Goal: Transaction & Acquisition: Purchase product/service

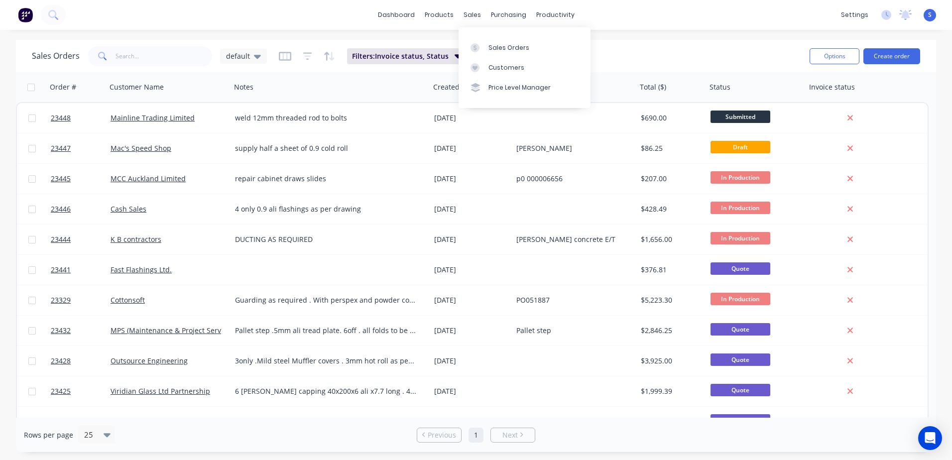
click at [483, 67] on div at bounding box center [477, 67] width 15 height 9
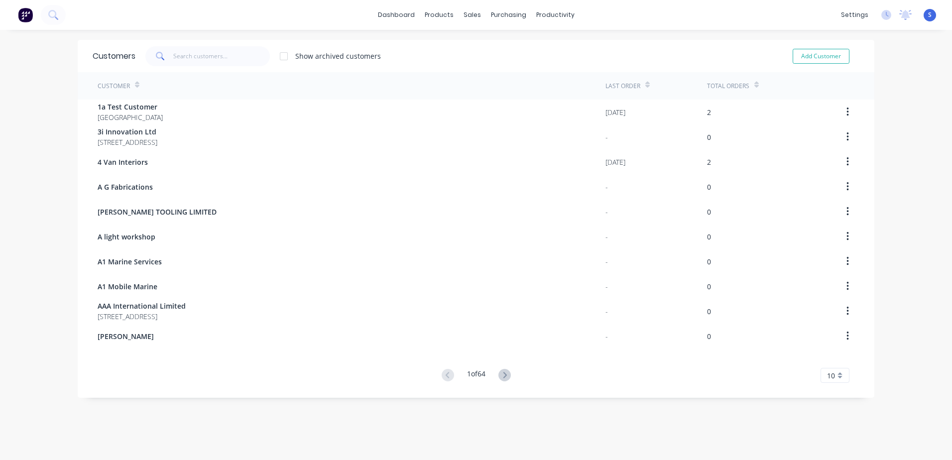
click at [505, 372] on icon at bounding box center [504, 375] width 12 height 12
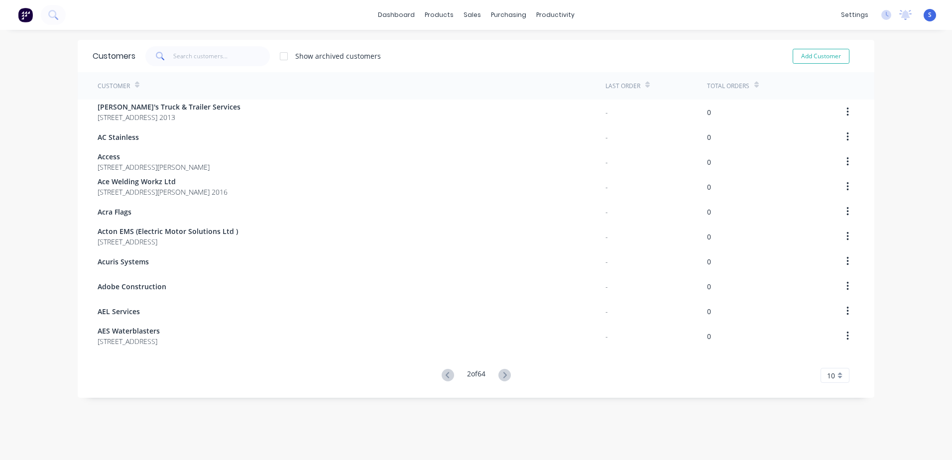
click at [505, 372] on icon at bounding box center [504, 375] width 12 height 12
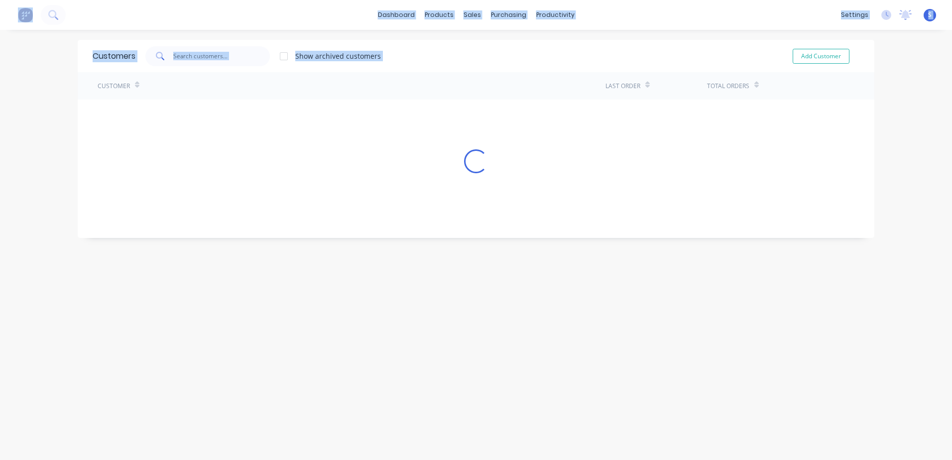
click at [505, 372] on div "Customers Show archived customers Add Customer Customer Last Order Total Orders…" at bounding box center [476, 255] width 796 height 430
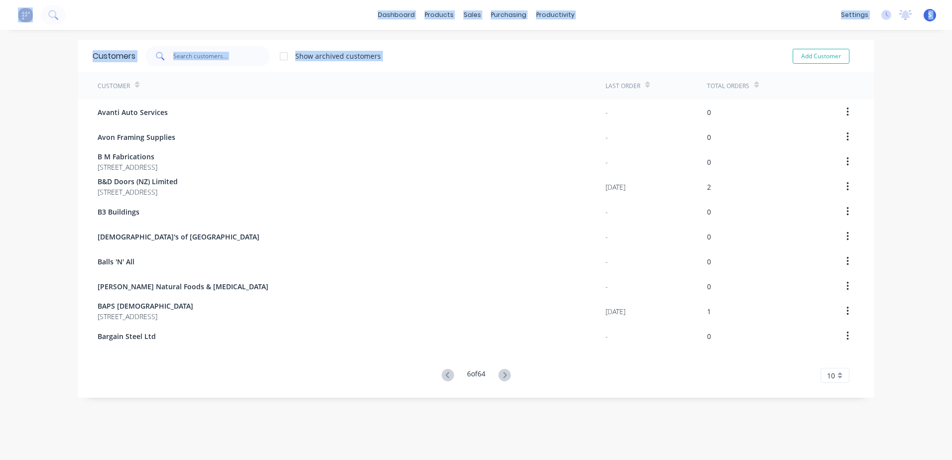
click at [505, 372] on icon at bounding box center [504, 375] width 12 height 12
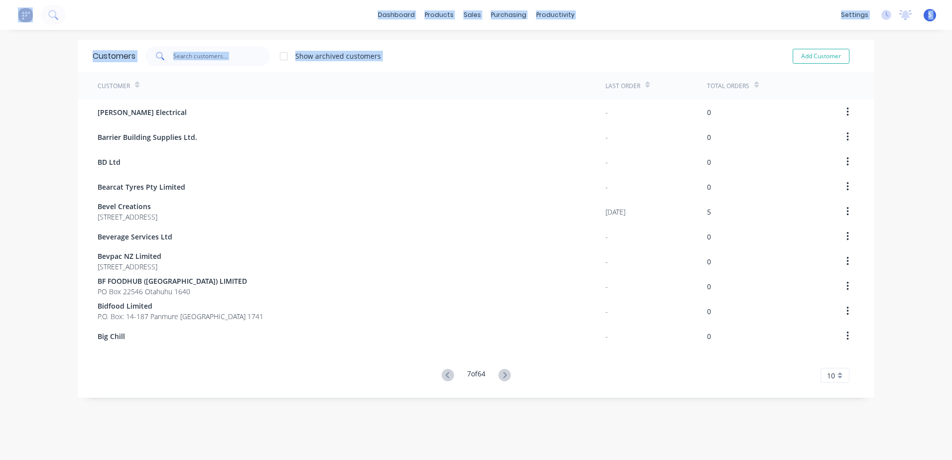
click at [505, 372] on icon at bounding box center [504, 375] width 12 height 12
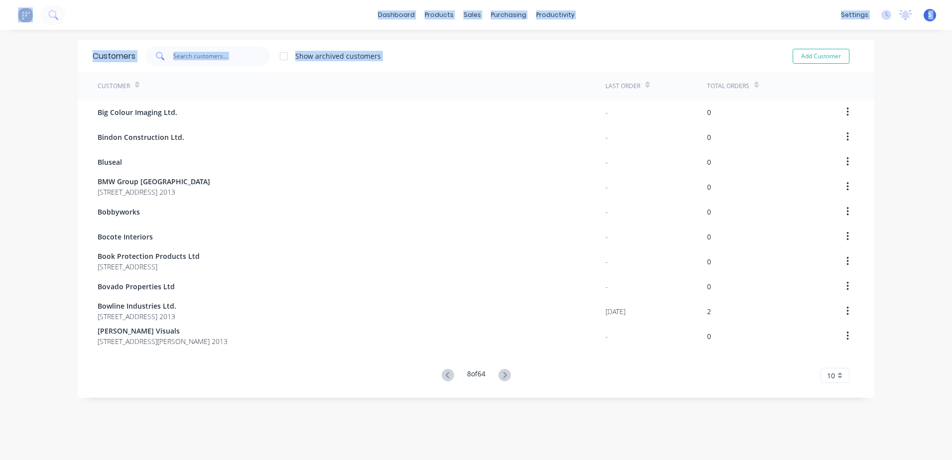
click at [505, 372] on icon at bounding box center [504, 375] width 12 height 12
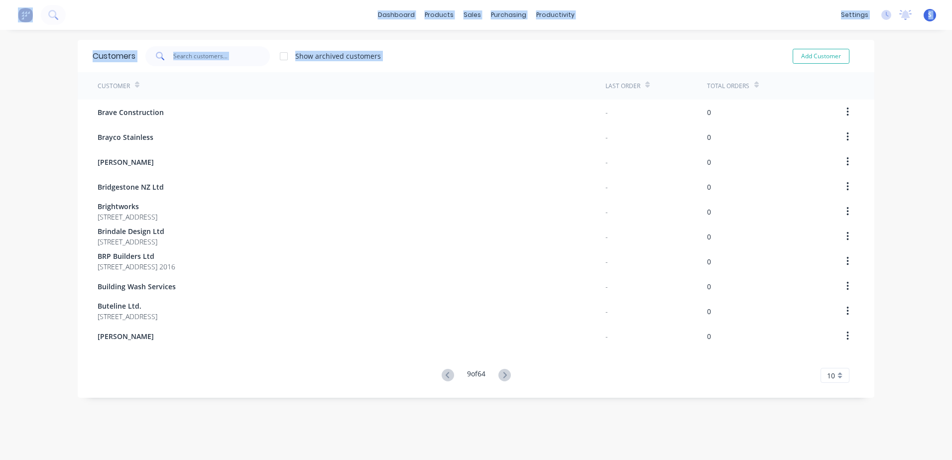
click at [505, 372] on icon at bounding box center [504, 375] width 12 height 12
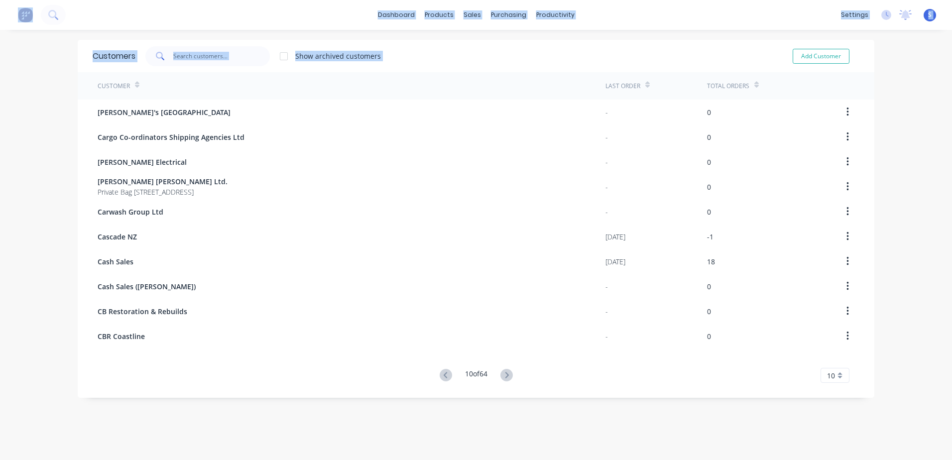
click at [505, 372] on icon at bounding box center [506, 375] width 12 height 12
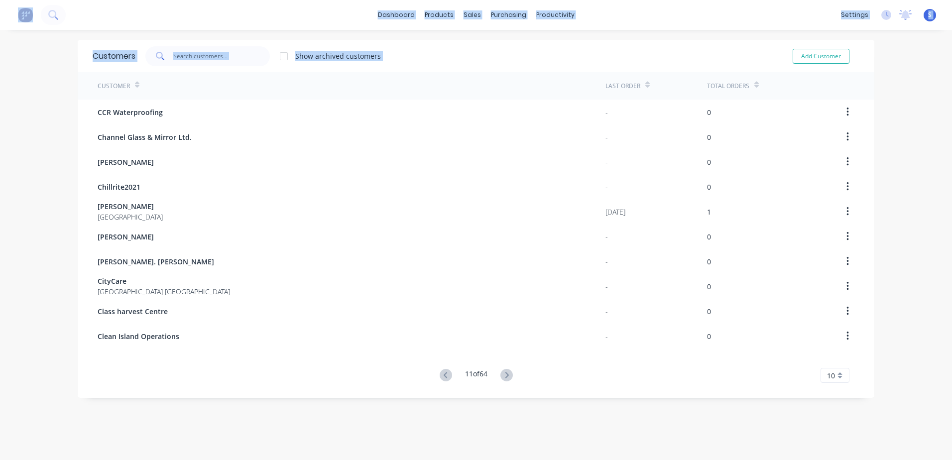
click at [505, 372] on icon at bounding box center [506, 375] width 12 height 12
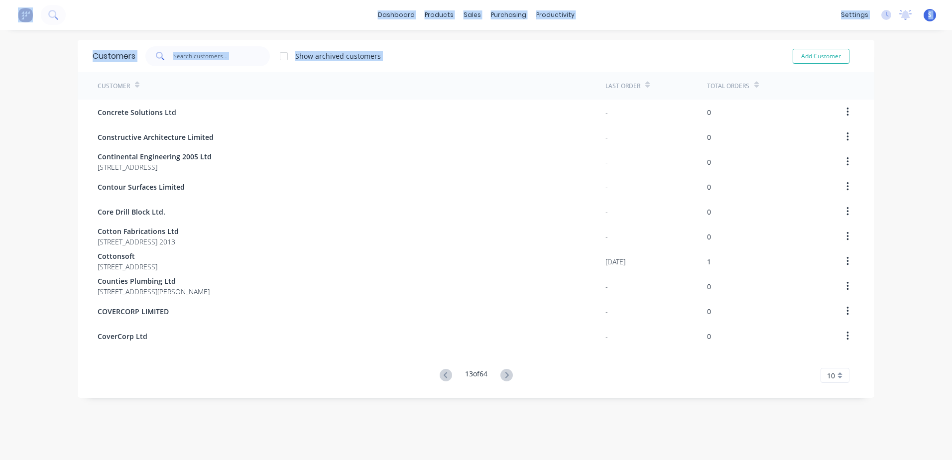
click at [505, 372] on icon at bounding box center [506, 375] width 12 height 12
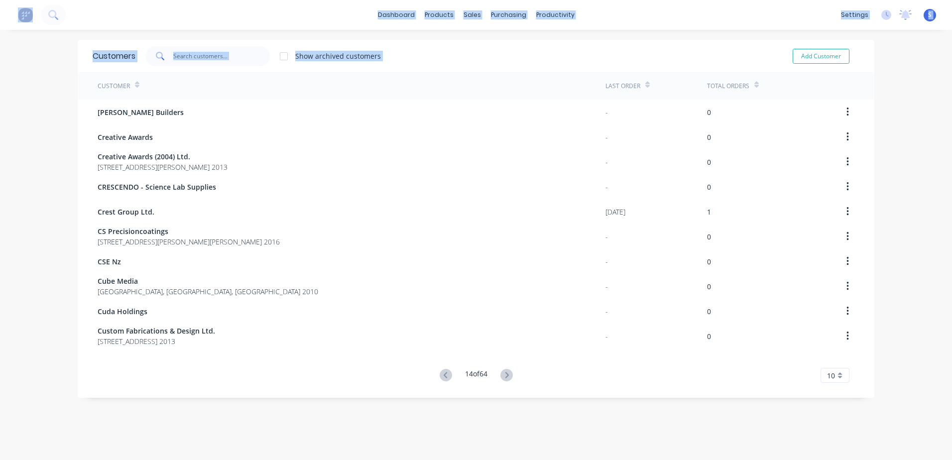
click at [505, 372] on icon at bounding box center [506, 375] width 12 height 12
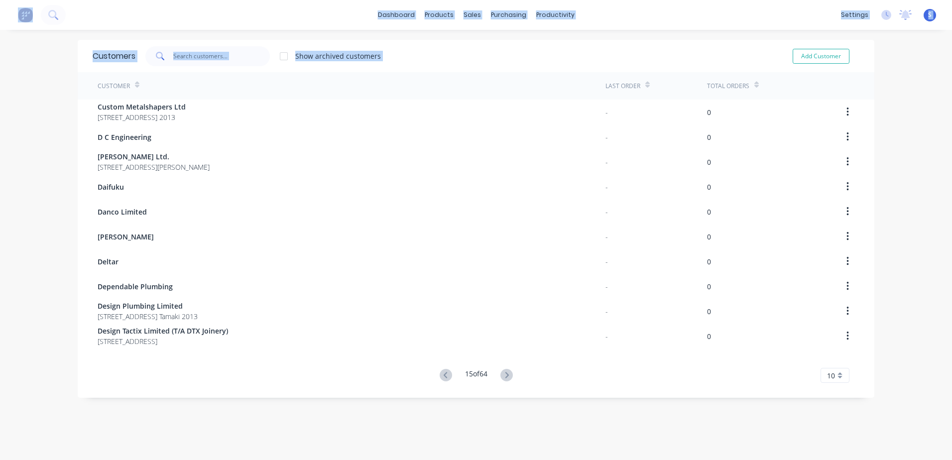
click at [505, 372] on icon at bounding box center [506, 375] width 12 height 12
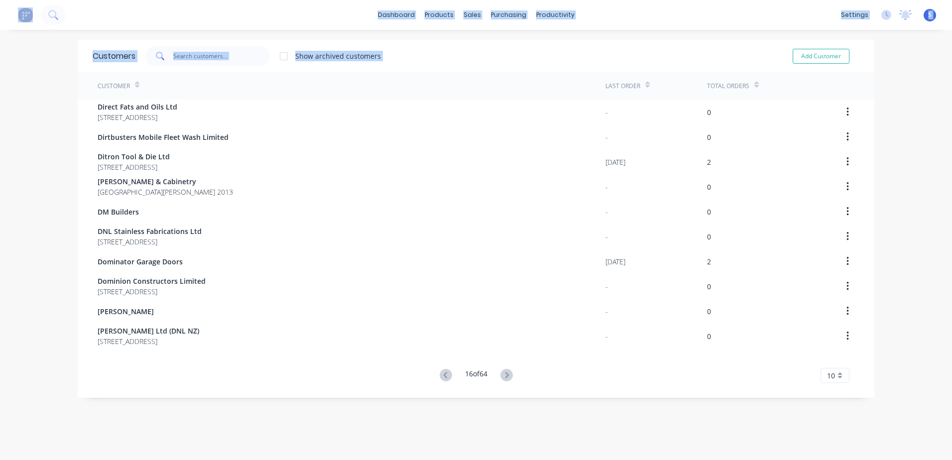
click at [505, 372] on icon at bounding box center [506, 375] width 12 height 12
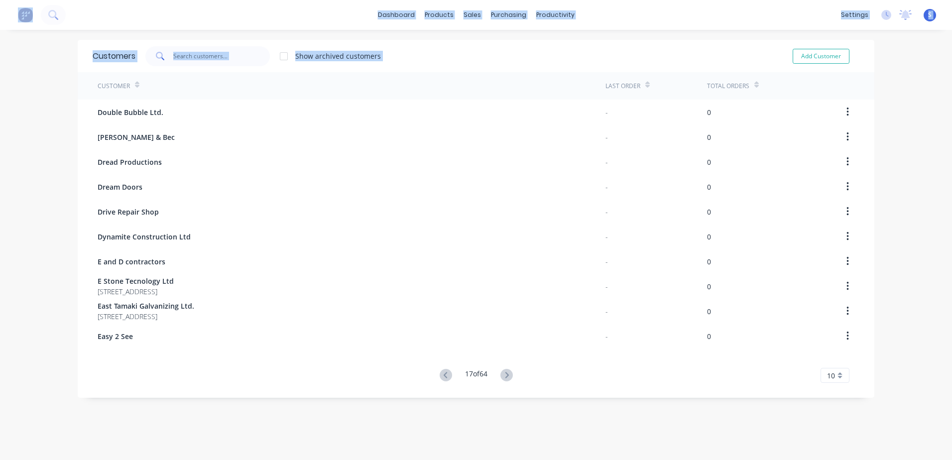
click at [505, 372] on icon at bounding box center [506, 375] width 12 height 12
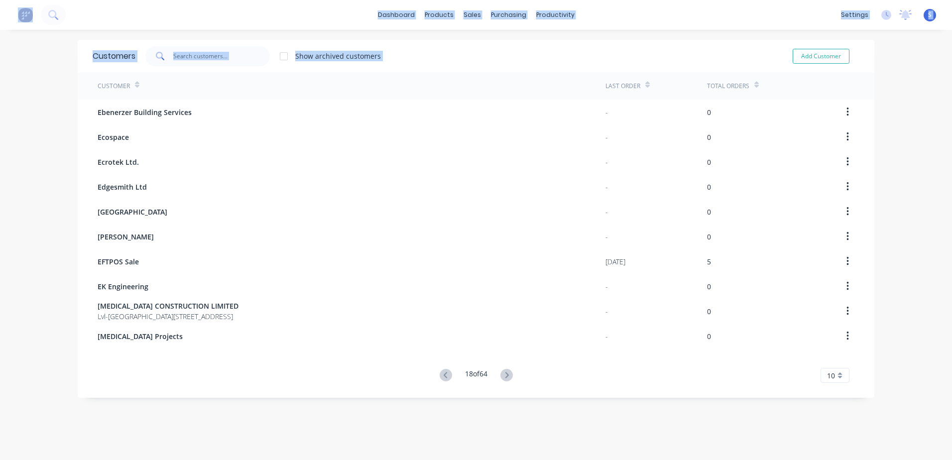
click at [505, 372] on icon at bounding box center [506, 375] width 12 height 12
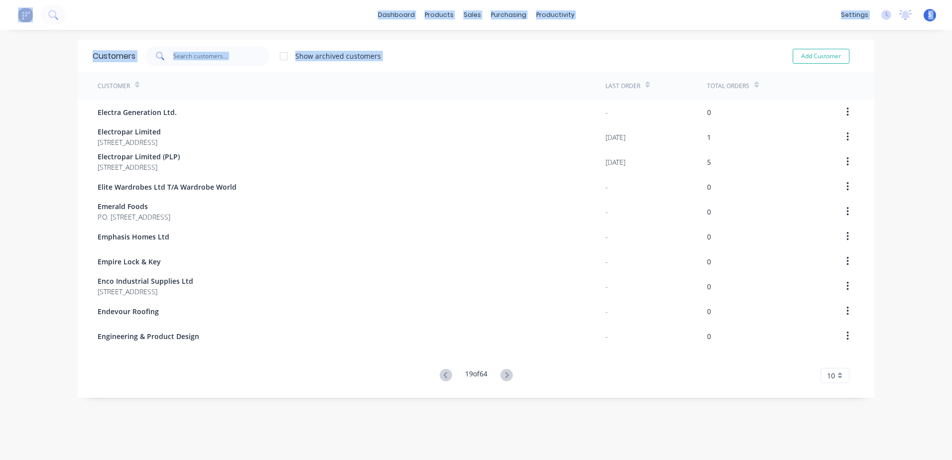
click at [505, 372] on icon at bounding box center [506, 375] width 12 height 12
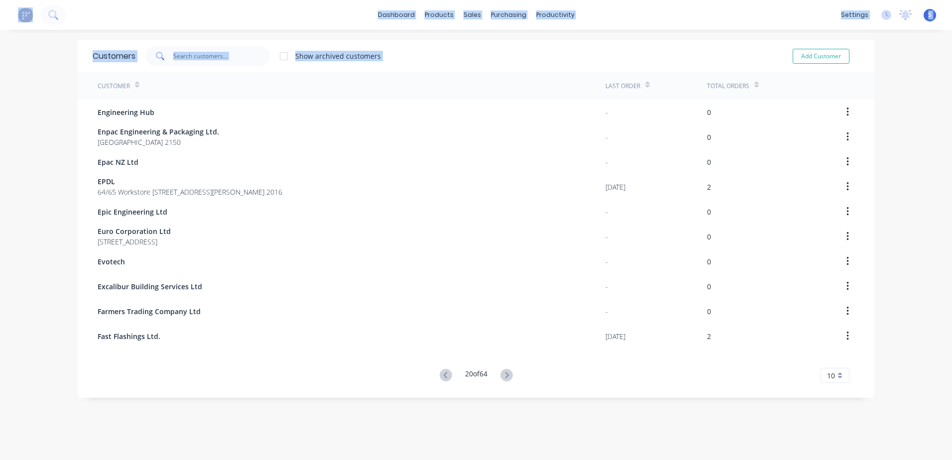
click at [505, 372] on icon at bounding box center [506, 375] width 12 height 12
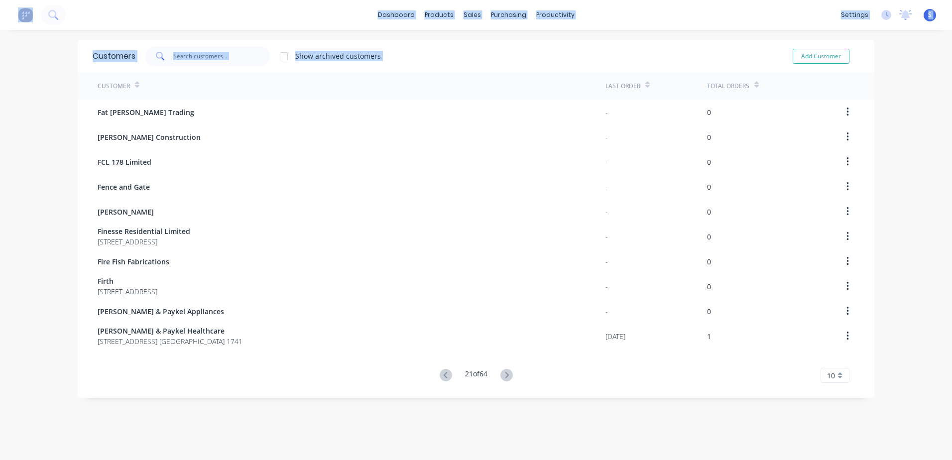
click at [505, 372] on icon at bounding box center [506, 375] width 12 height 12
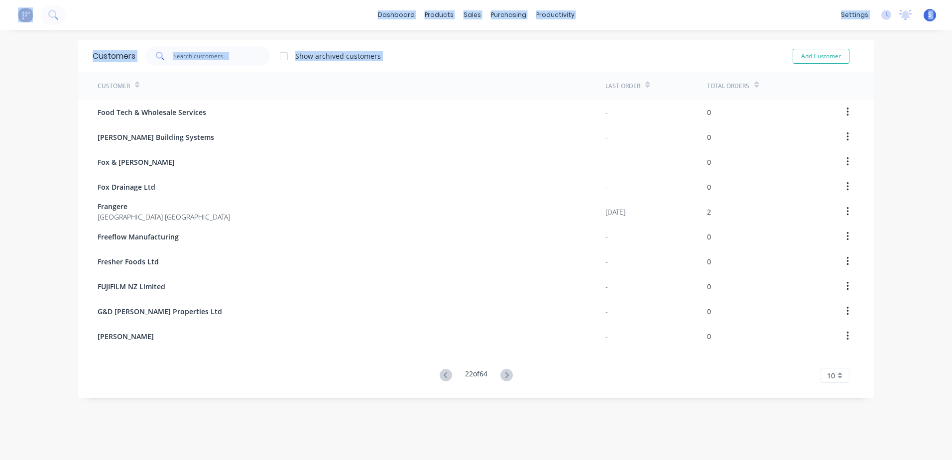
click at [505, 372] on icon at bounding box center [506, 375] width 12 height 12
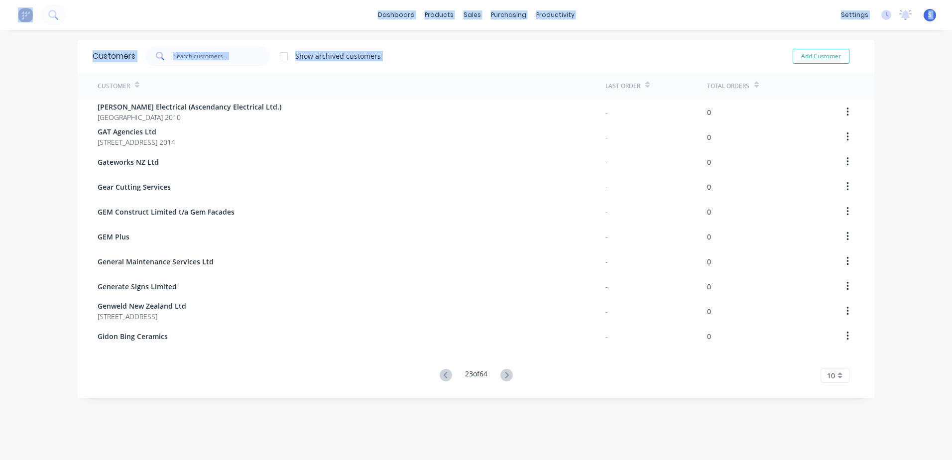
click at [505, 372] on icon at bounding box center [506, 375] width 12 height 12
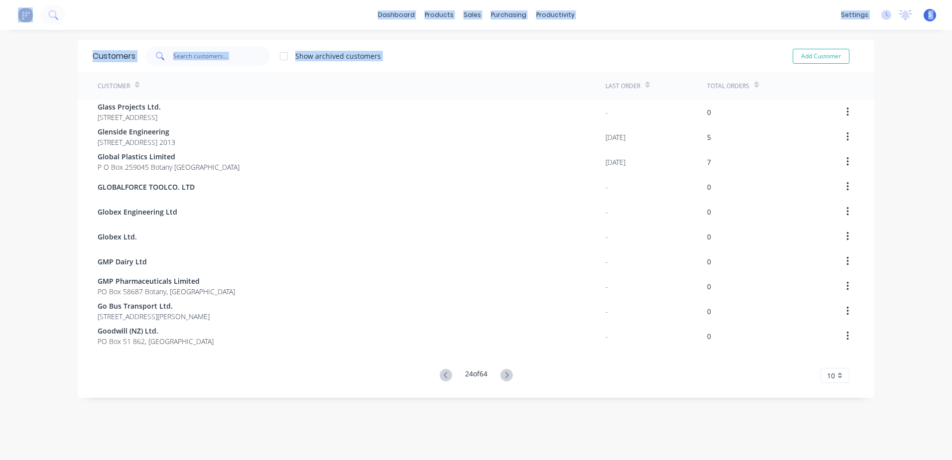
click at [505, 371] on icon at bounding box center [506, 375] width 12 height 12
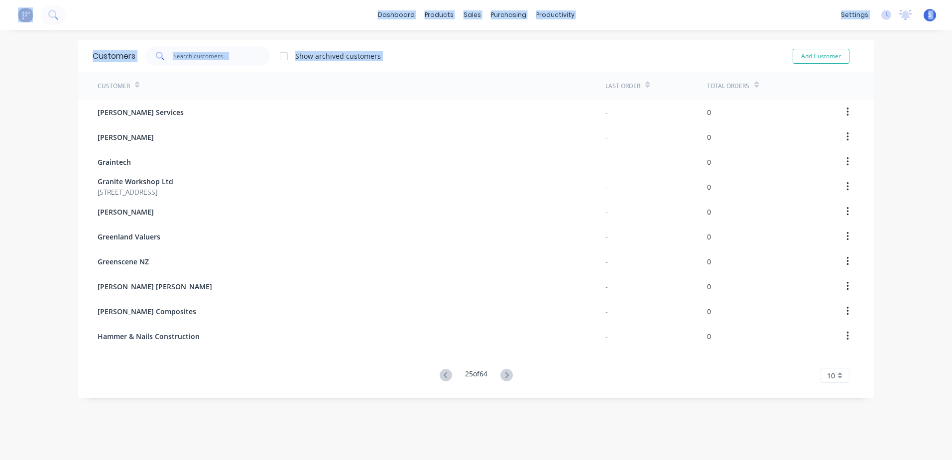
click at [505, 371] on icon at bounding box center [506, 375] width 12 height 12
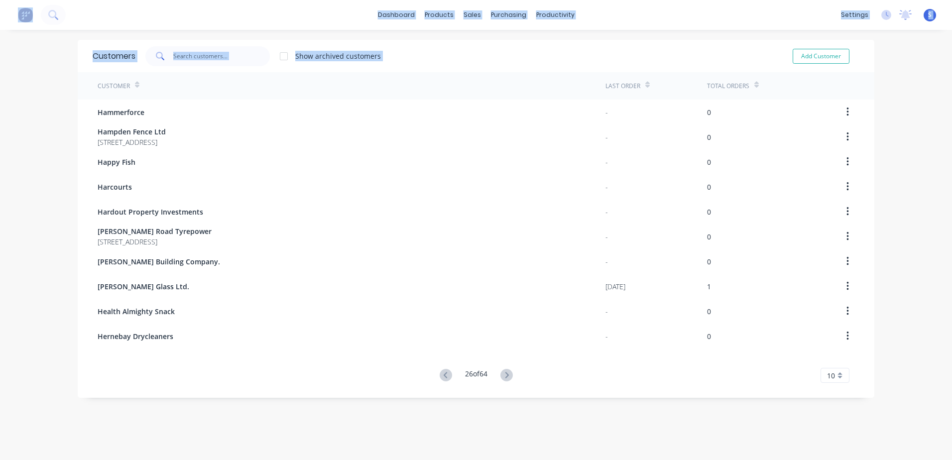
click at [505, 371] on icon at bounding box center [506, 375] width 12 height 12
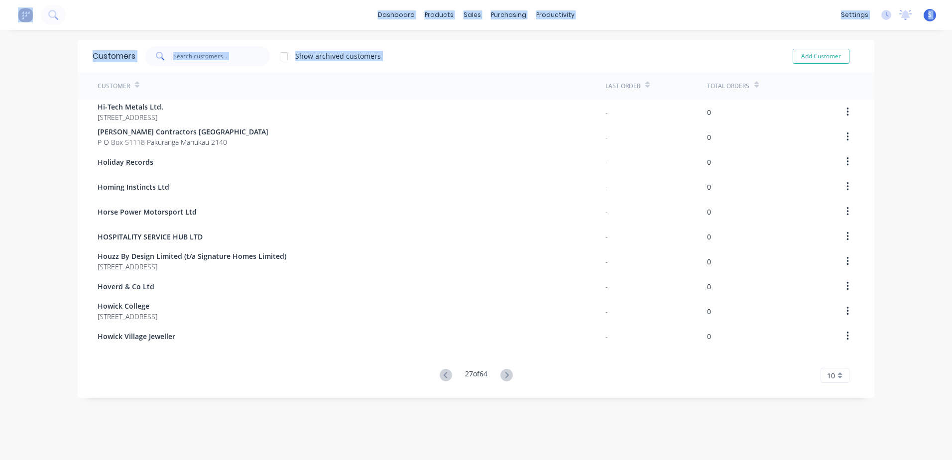
click at [505, 371] on icon at bounding box center [506, 375] width 12 height 12
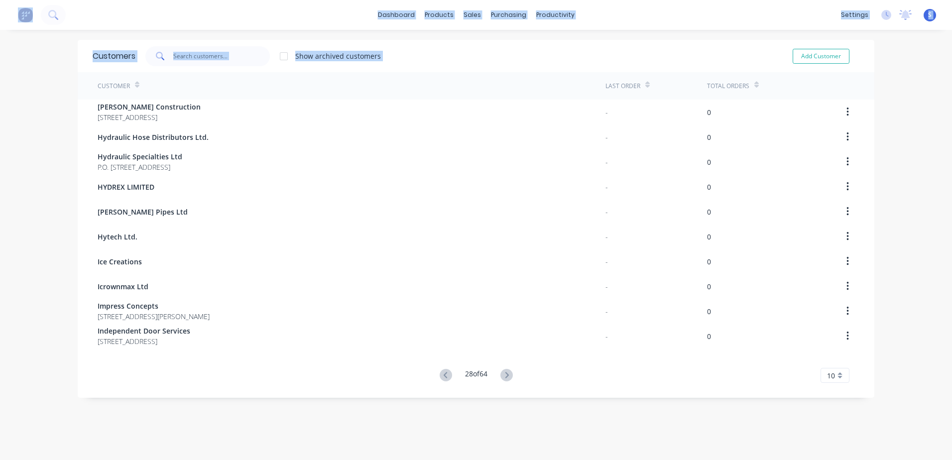
click at [505, 371] on icon at bounding box center [506, 375] width 12 height 12
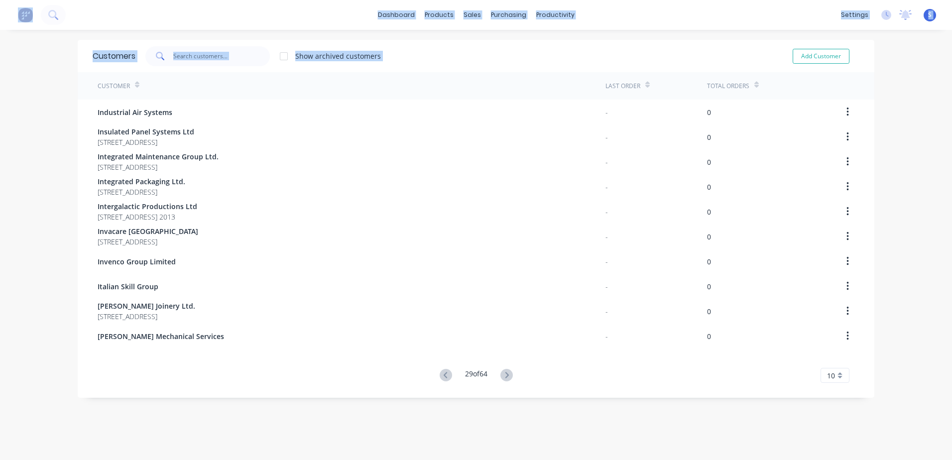
click at [505, 371] on icon at bounding box center [506, 375] width 12 height 12
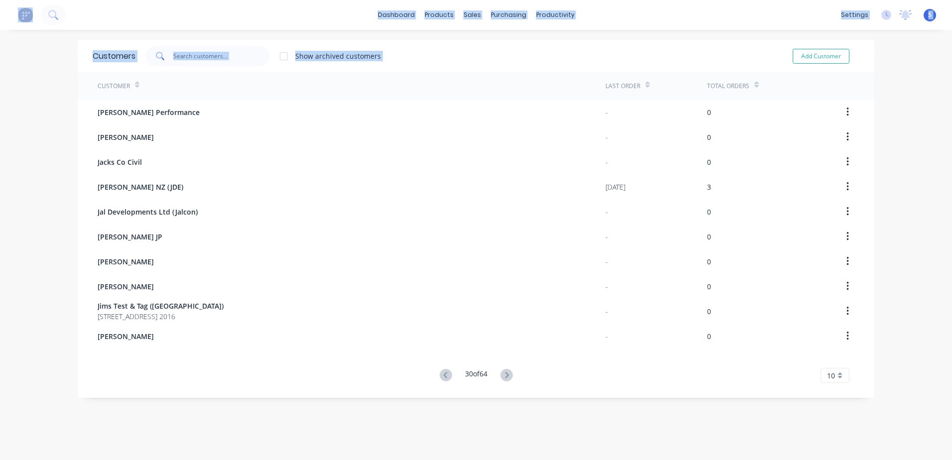
click at [505, 371] on icon at bounding box center [506, 375] width 12 height 12
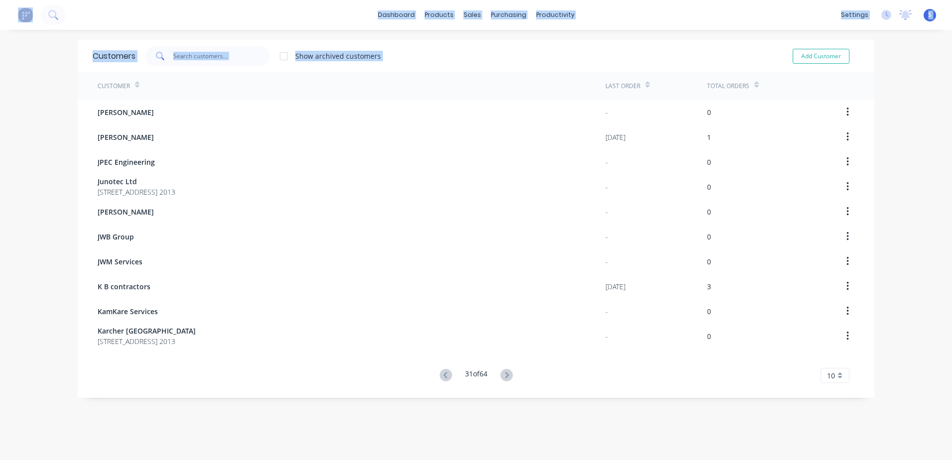
click at [505, 371] on icon at bounding box center [506, 375] width 12 height 12
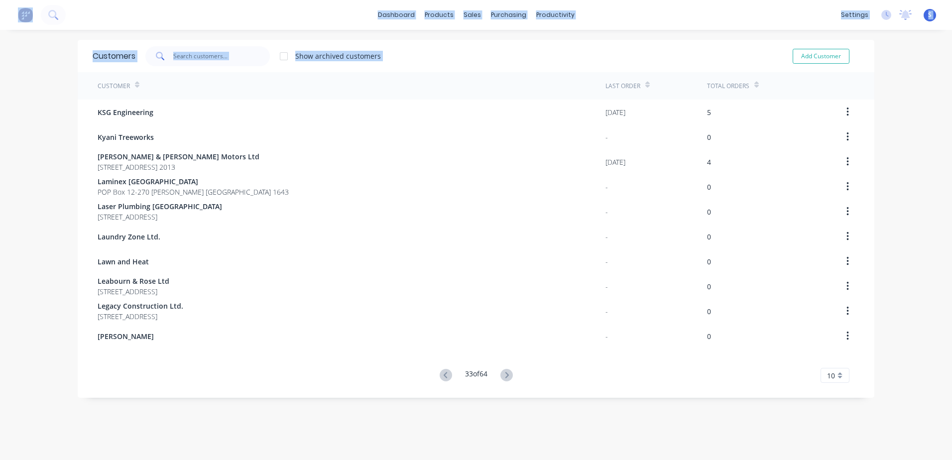
click at [505, 371] on icon at bounding box center [506, 375] width 12 height 12
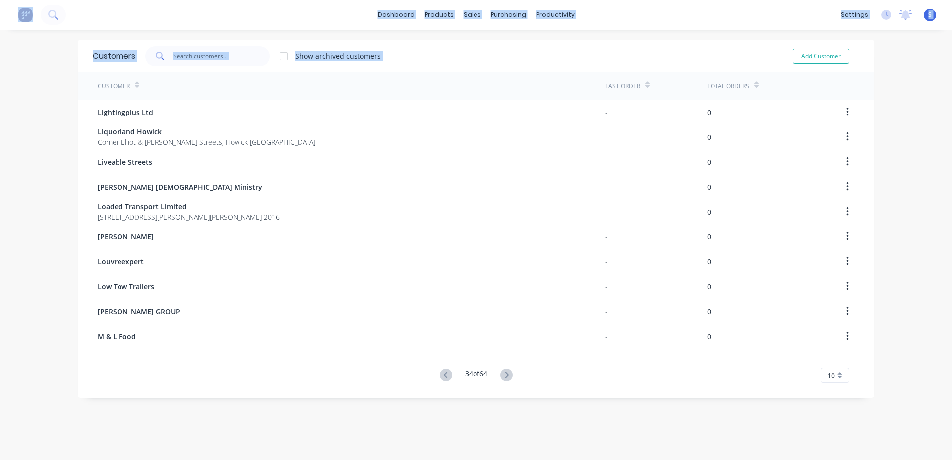
click at [505, 371] on icon at bounding box center [506, 375] width 12 height 12
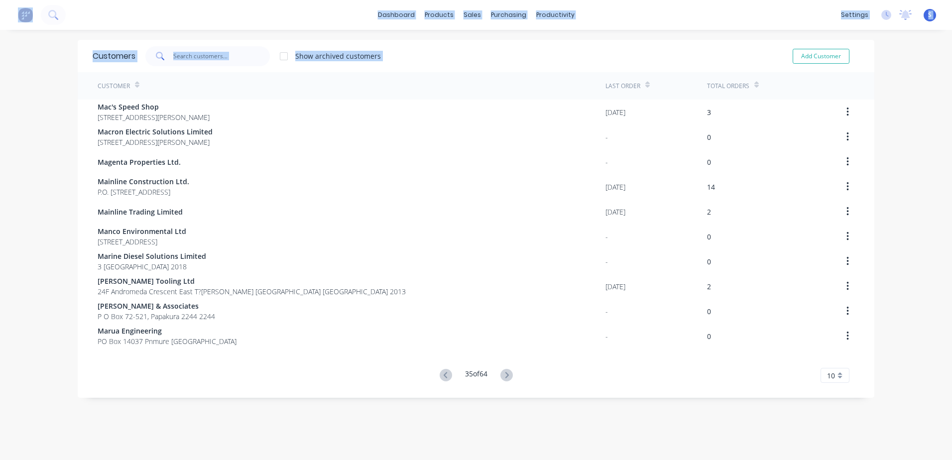
click at [124, 112] on span "Mac's Speed Shop" at bounding box center [154, 107] width 112 height 10
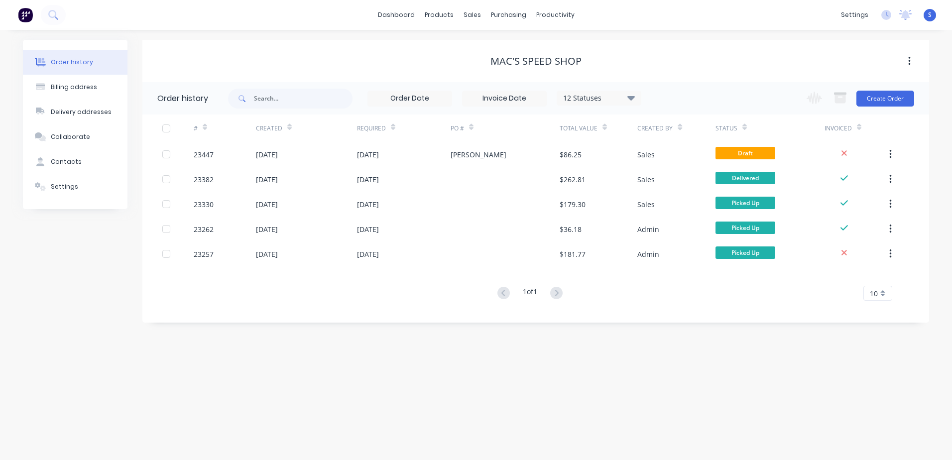
click at [266, 176] on div "21 Jul 2025" at bounding box center [267, 179] width 22 height 10
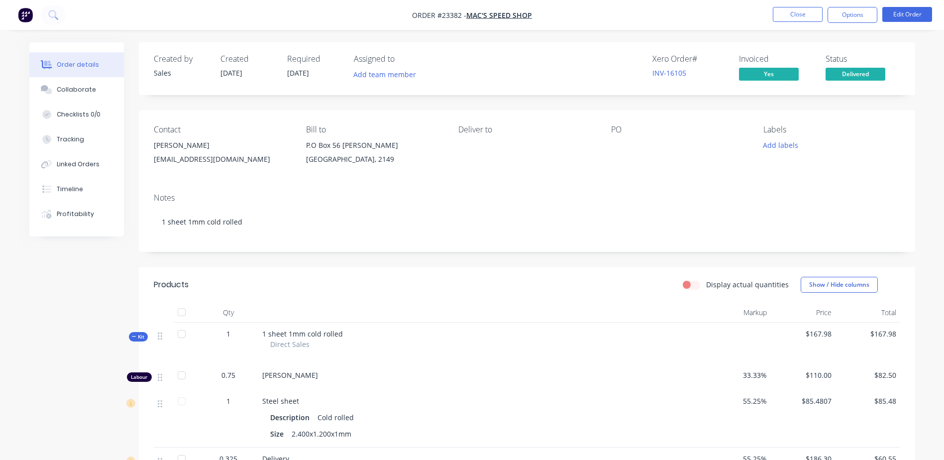
click at [798, 14] on button "Close" at bounding box center [798, 14] width 50 height 15
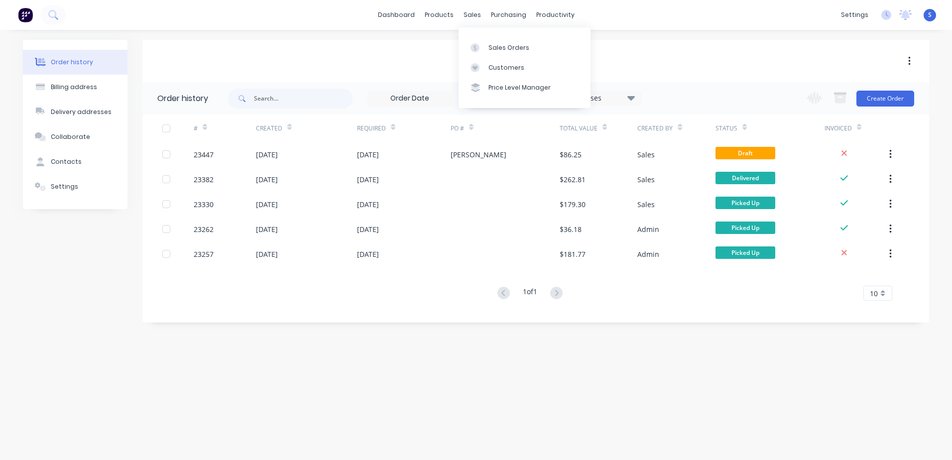
click at [485, 47] on div at bounding box center [477, 47] width 15 height 9
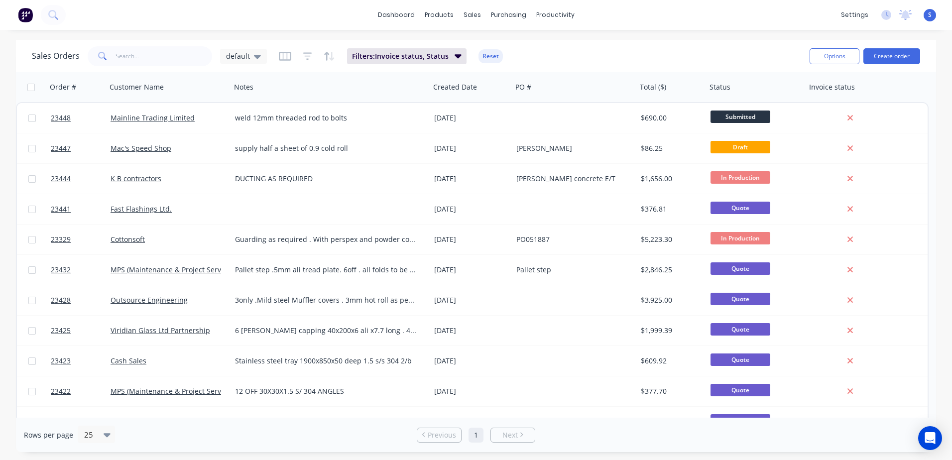
click at [881, 53] on button "Create order" at bounding box center [891, 56] width 57 height 16
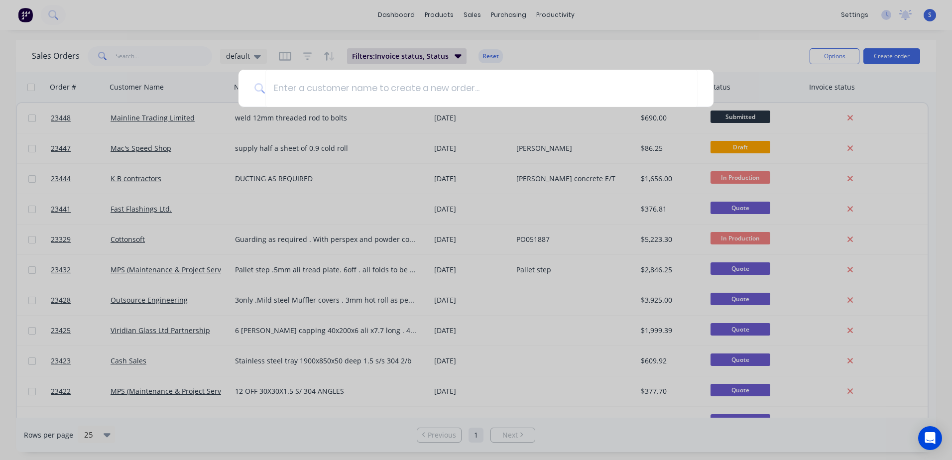
click at [274, 87] on input at bounding box center [481, 88] width 432 height 37
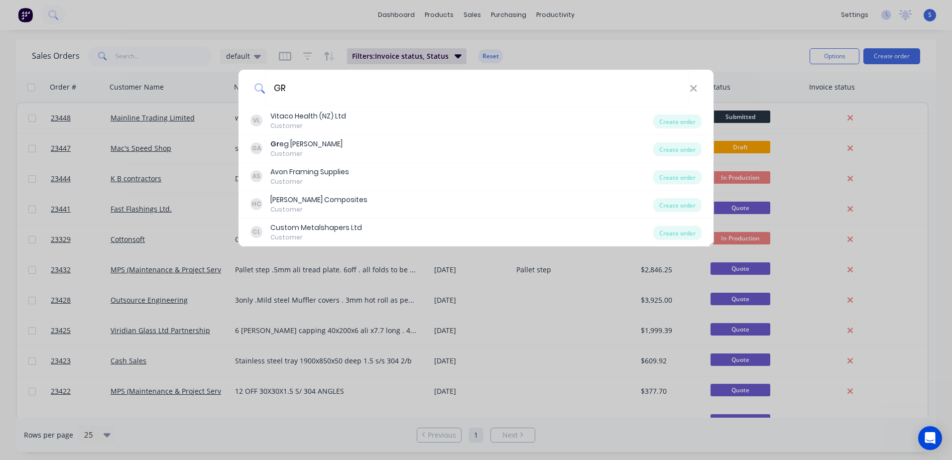
type input "G"
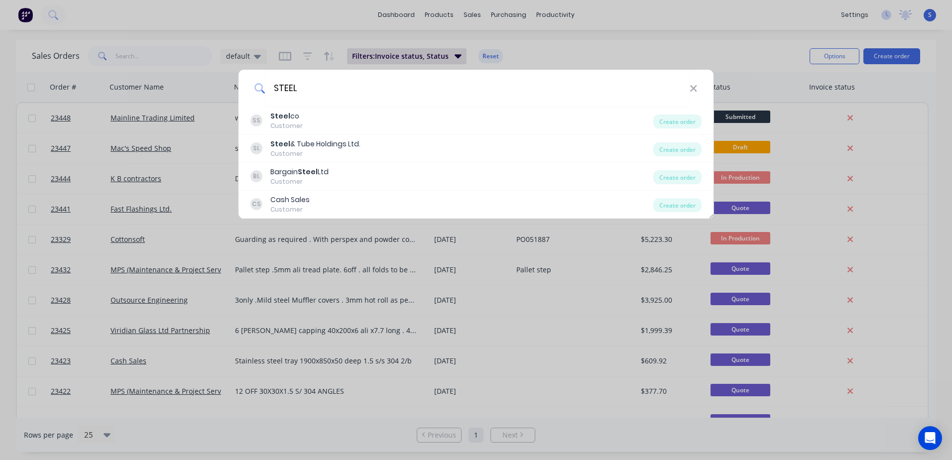
type input "STEEL"
click at [291, 116] on div "Steel co" at bounding box center [286, 116] width 32 height 10
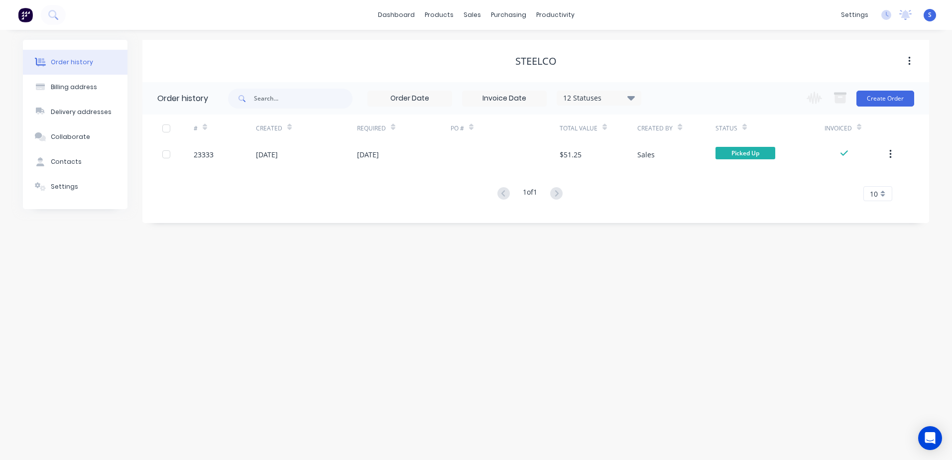
click at [892, 98] on button "Create Order" at bounding box center [885, 99] width 58 height 16
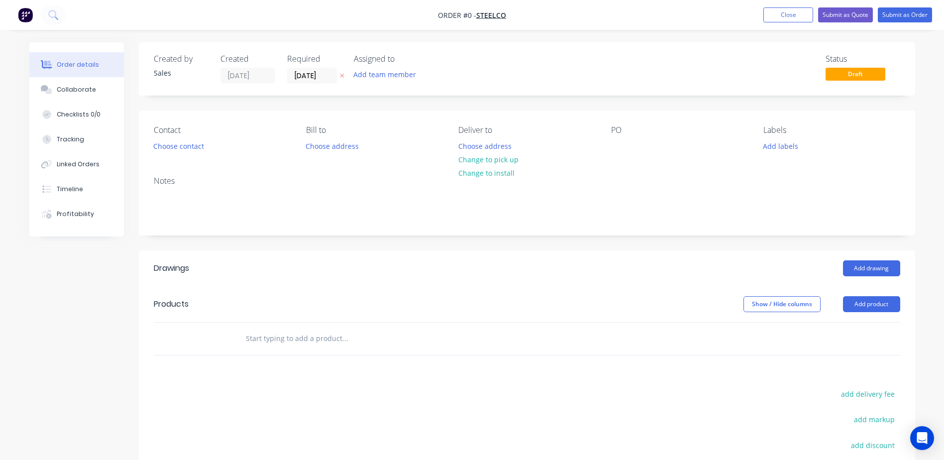
click at [169, 145] on button "Choose contact" at bounding box center [178, 145] width 61 height 13
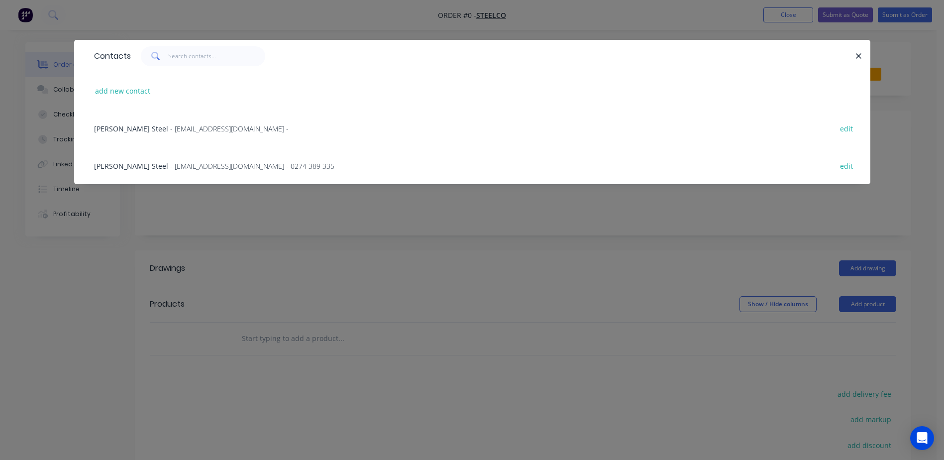
click at [859, 54] on icon "button" at bounding box center [859, 56] width 6 height 9
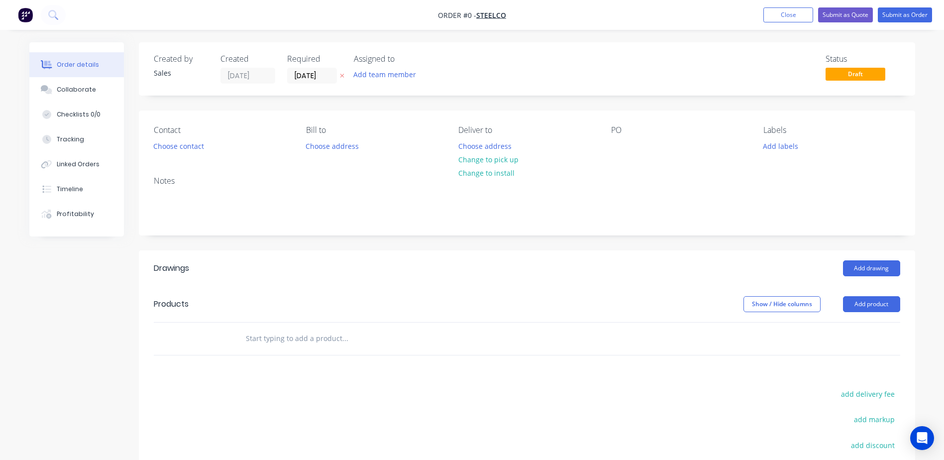
click at [178, 146] on button "Choose contact" at bounding box center [178, 145] width 61 height 13
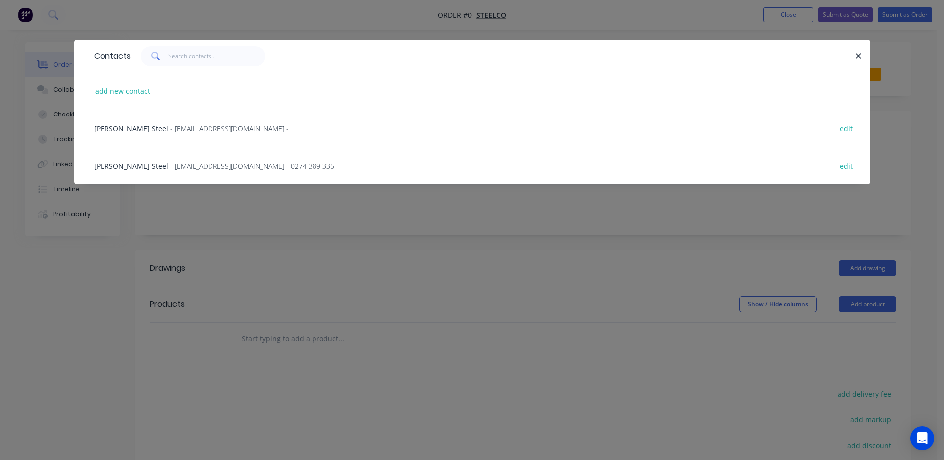
click at [111, 88] on button "add new contact" at bounding box center [123, 90] width 66 height 13
select select "AU"
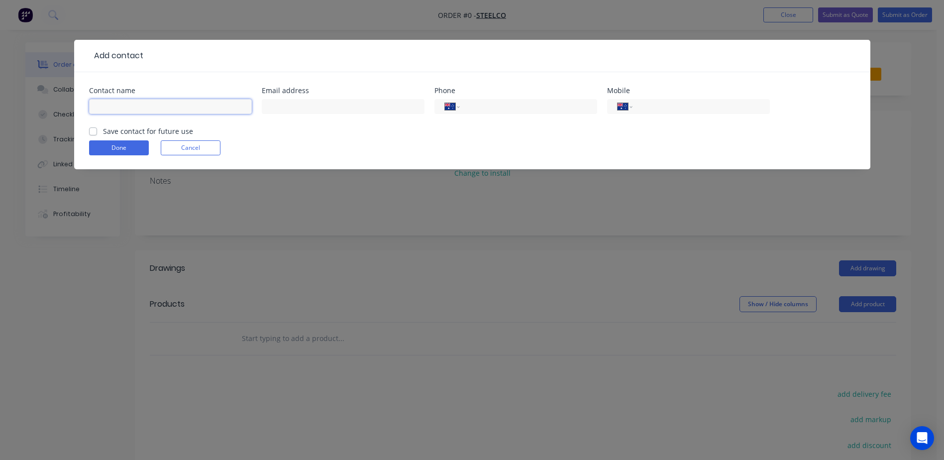
click at [104, 108] on input "text" at bounding box center [170, 106] width 163 height 15
type input "Greg Steel"
click at [279, 107] on input "text" at bounding box center [343, 106] width 163 height 15
type input "greg@steelco.nz"
click at [623, 106] on select "International Afghanistan Åland Islands Albania Algeria American Samoa Andorra …" at bounding box center [625, 107] width 15 height 14
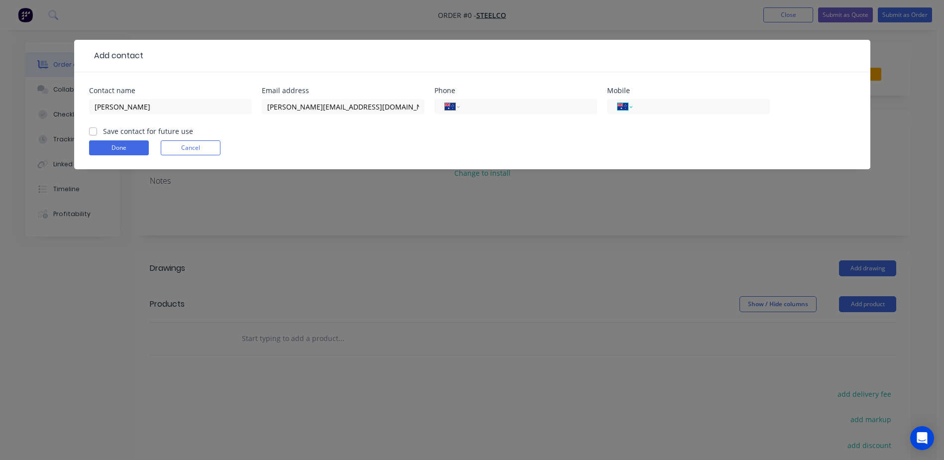
select select "NZ"
click at [618, 100] on select "International Afghanistan Åland Islands Albania Algeria American Samoa Andorra …" at bounding box center [625, 107] width 15 height 14
click at [649, 108] on input "tel" at bounding box center [699, 106] width 119 height 11
type input "027 289 8583"
click at [103, 130] on label "Save contact for future use" at bounding box center [148, 131] width 90 height 10
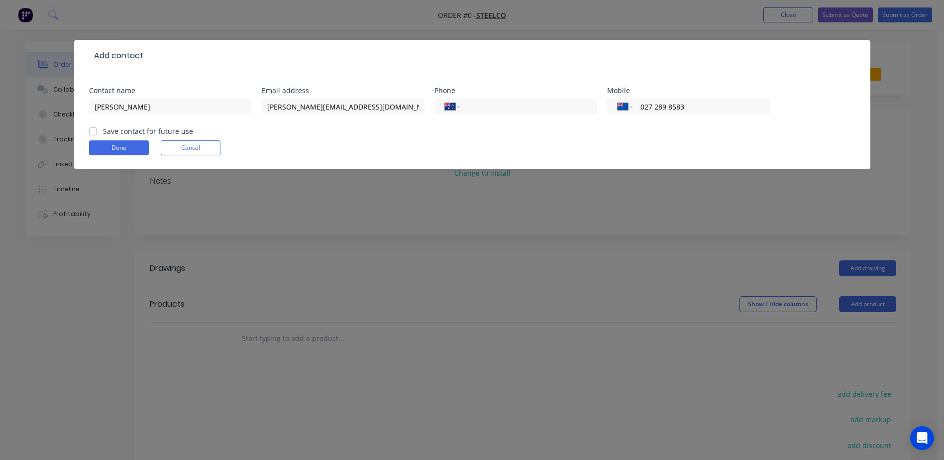
click at [92, 130] on input "Save contact for future use" at bounding box center [93, 130] width 8 height 9
checkbox input "true"
click at [109, 145] on button "Done" at bounding box center [119, 147] width 60 height 15
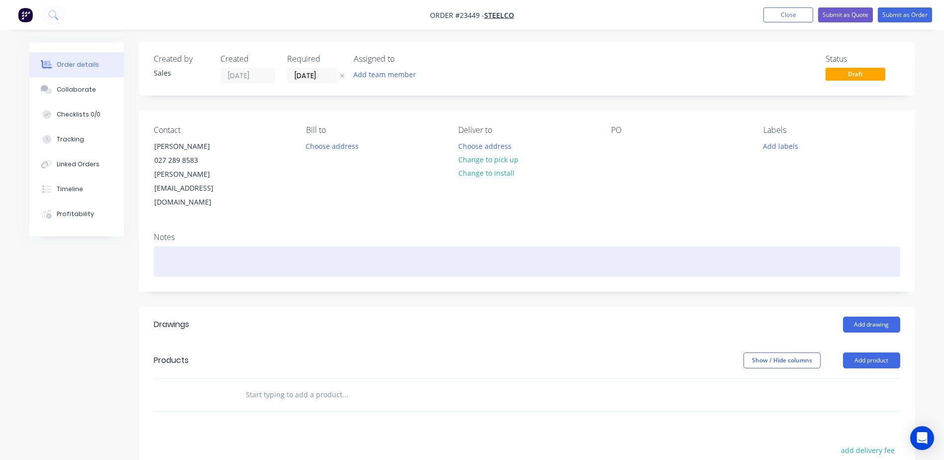
click at [183, 246] on div at bounding box center [527, 261] width 747 height 30
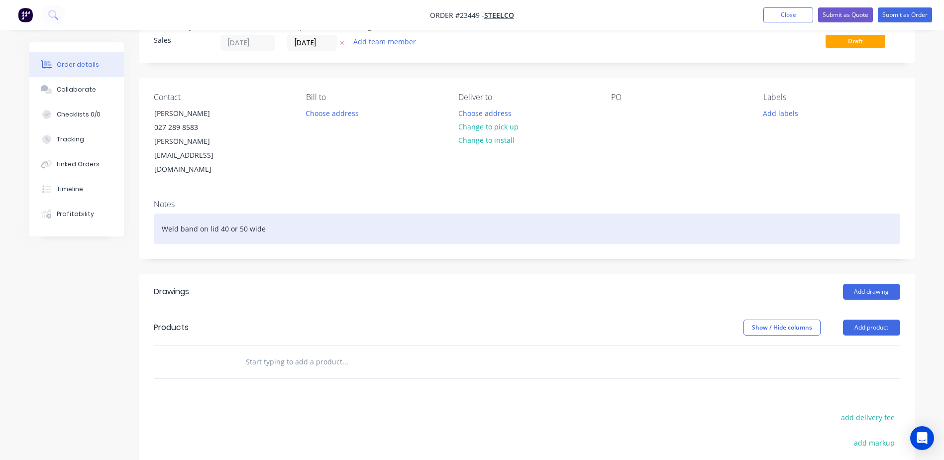
scroll to position [64, 0]
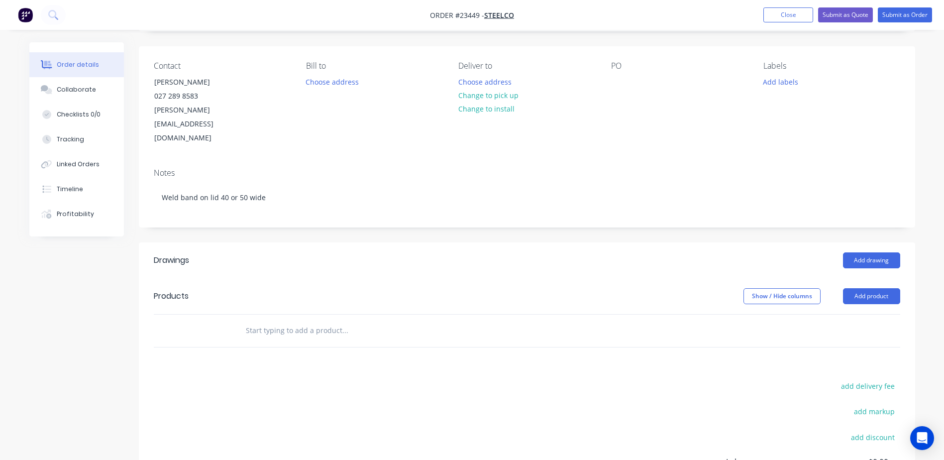
click at [419, 252] on div "Add drawing" at bounding box center [606, 260] width 588 height 16
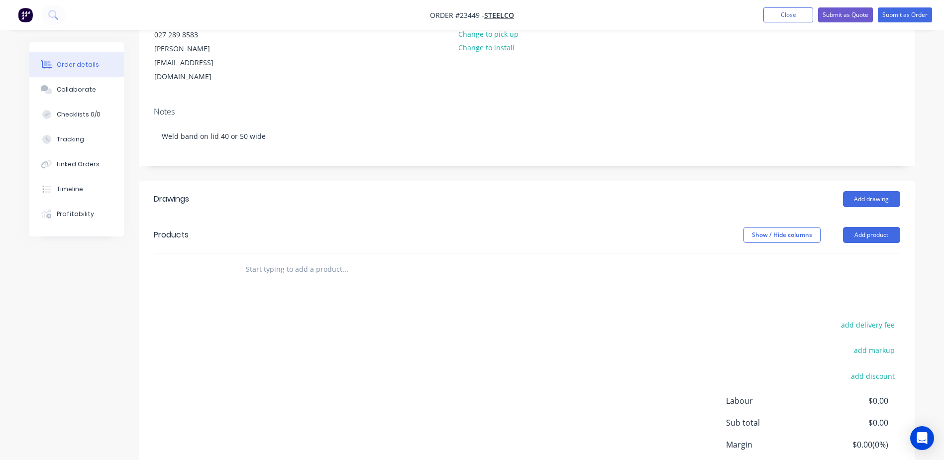
scroll to position [128, 0]
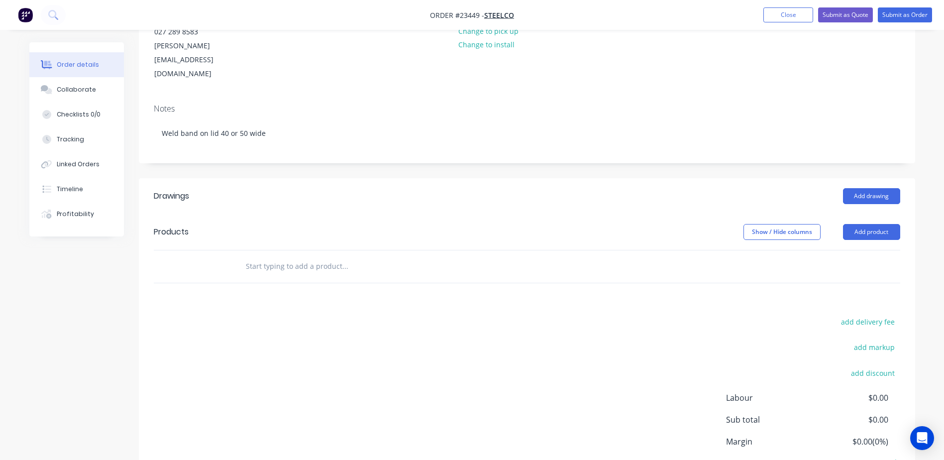
click at [864, 224] on button "Add product" at bounding box center [871, 232] width 57 height 16
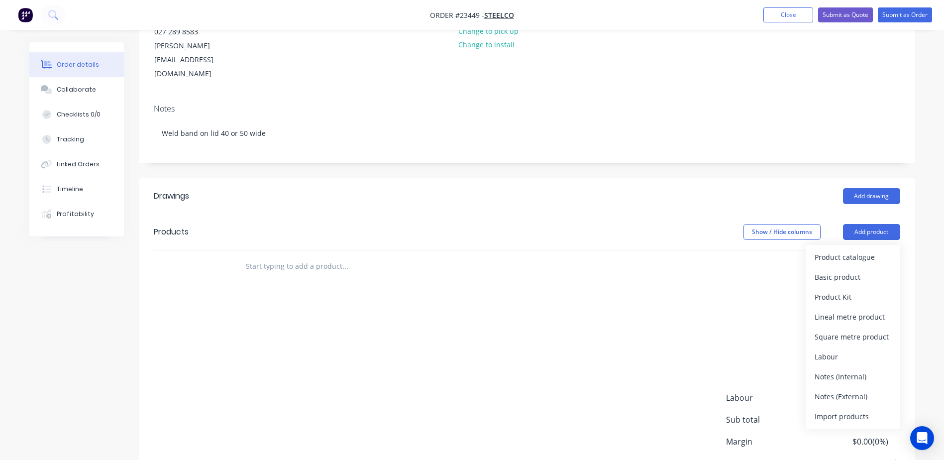
click at [857, 250] on div "Product catalogue" at bounding box center [853, 257] width 77 height 14
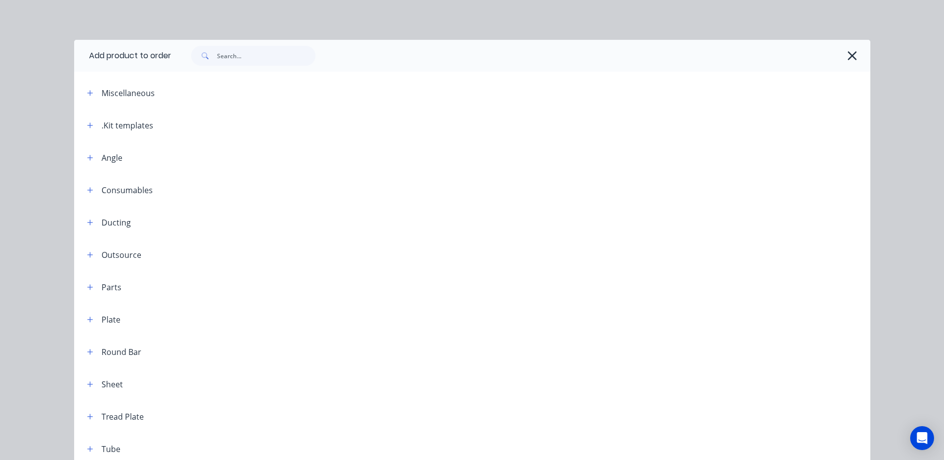
click at [87, 123] on icon "button" at bounding box center [90, 125] width 6 height 7
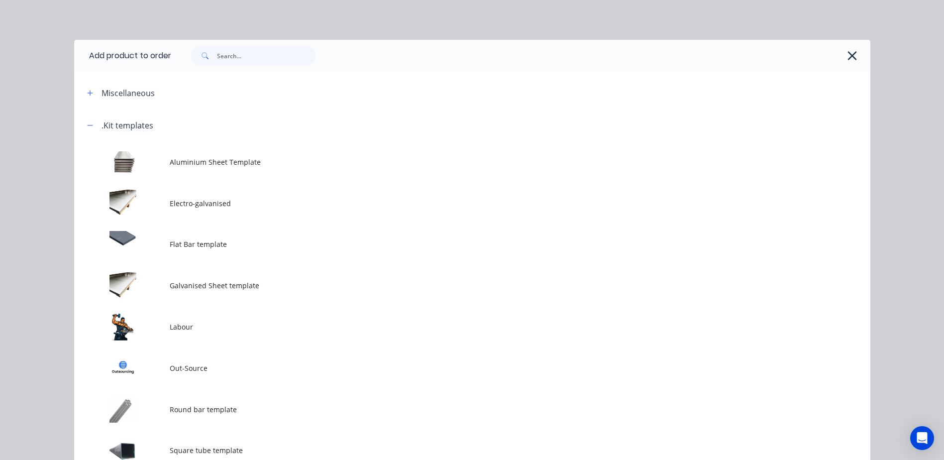
click at [142, 323] on td at bounding box center [122, 326] width 96 height 41
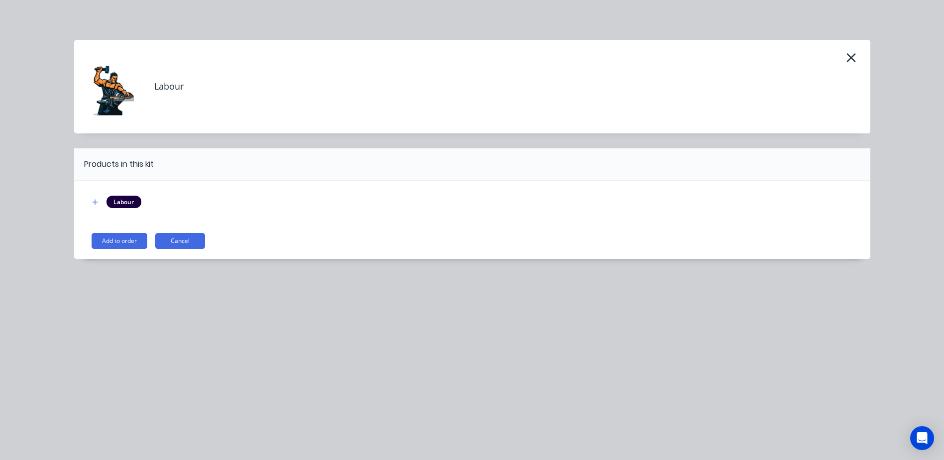
click at [128, 237] on button "Add to order" at bounding box center [120, 241] width 56 height 16
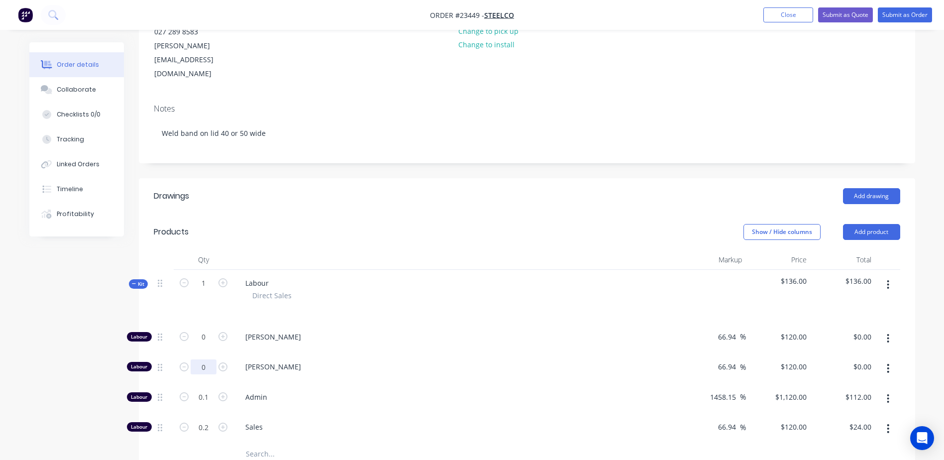
click at [199, 336] on input "0" at bounding box center [204, 337] width 26 height 15
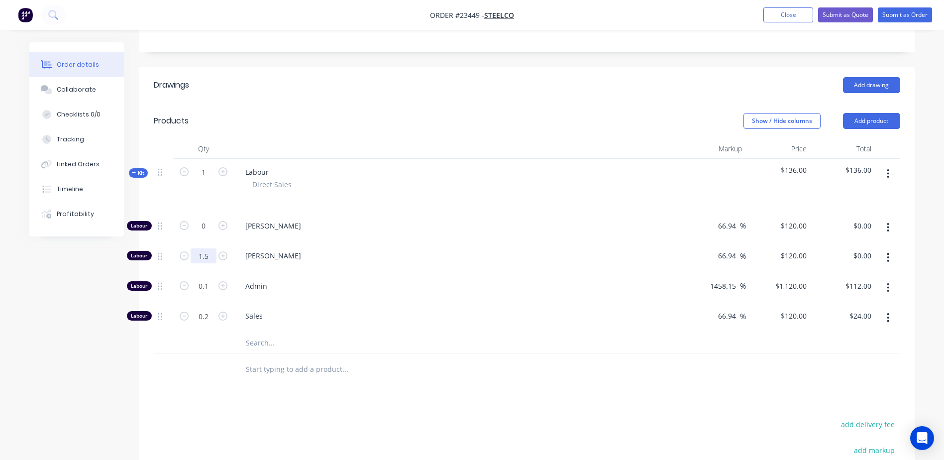
scroll to position [269, 0]
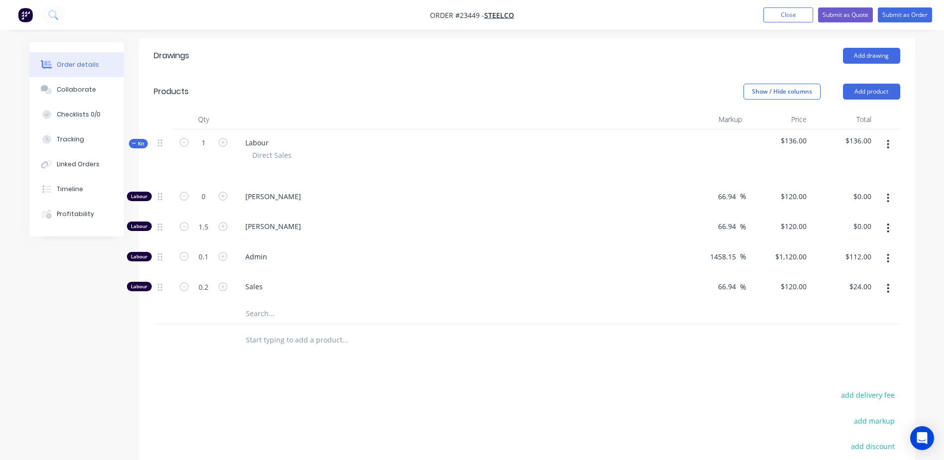
type input "1.5"
type input "$180.00"
click at [889, 254] on icon "button" at bounding box center [889, 258] width 2 height 9
click at [850, 317] on div "Delete" at bounding box center [853, 324] width 77 height 14
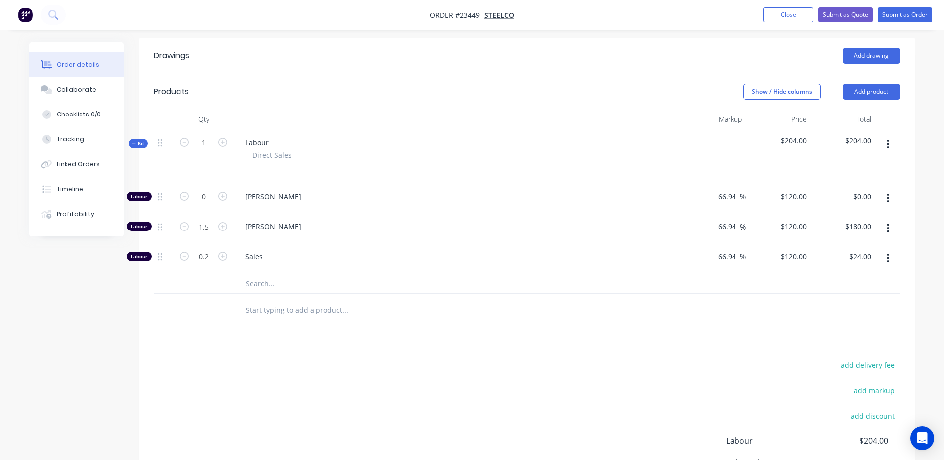
click at [887, 249] on button "button" at bounding box center [888, 258] width 23 height 18
click at [861, 317] on div "Delete" at bounding box center [853, 324] width 77 height 14
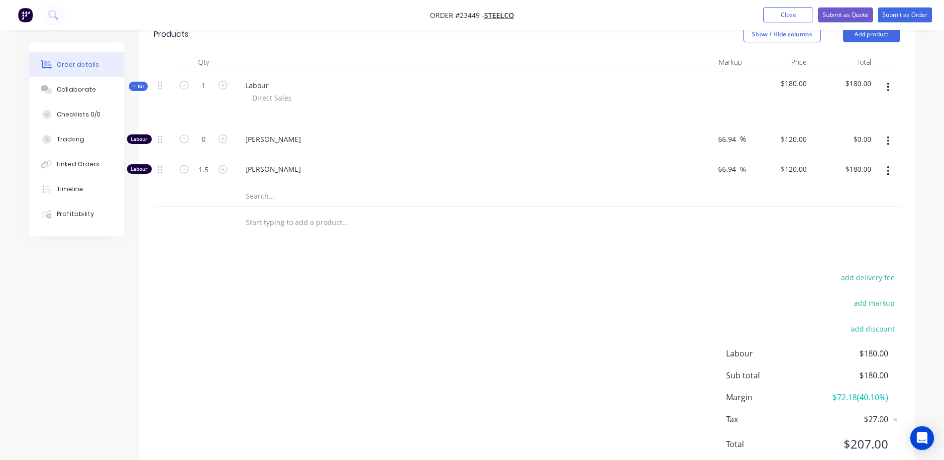
scroll to position [331, 0]
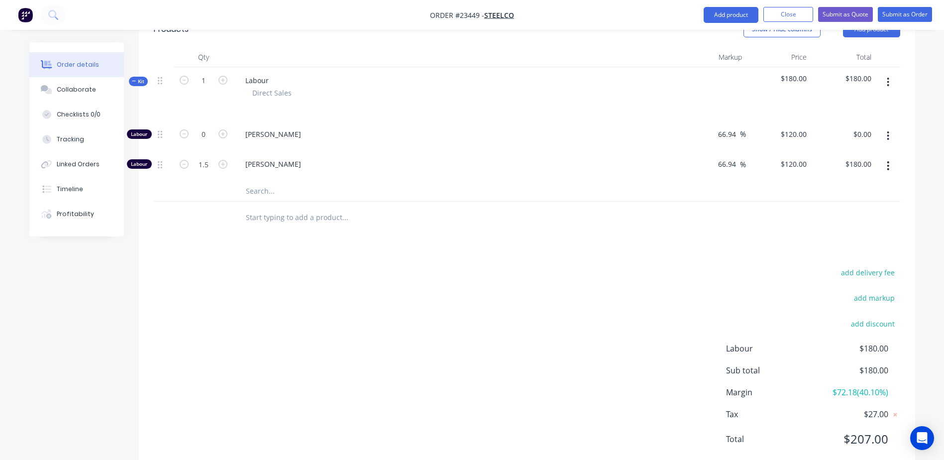
click at [258, 208] on input "text" at bounding box center [344, 218] width 199 height 20
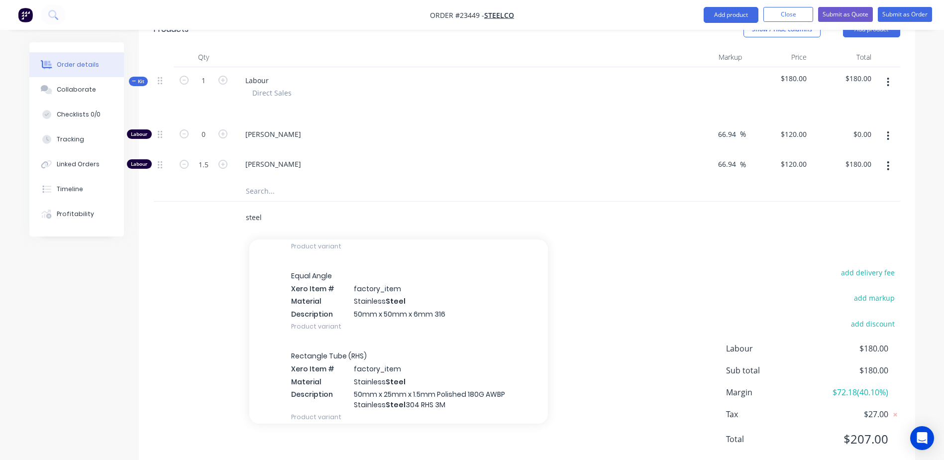
scroll to position [3155, 0]
type input "steel"
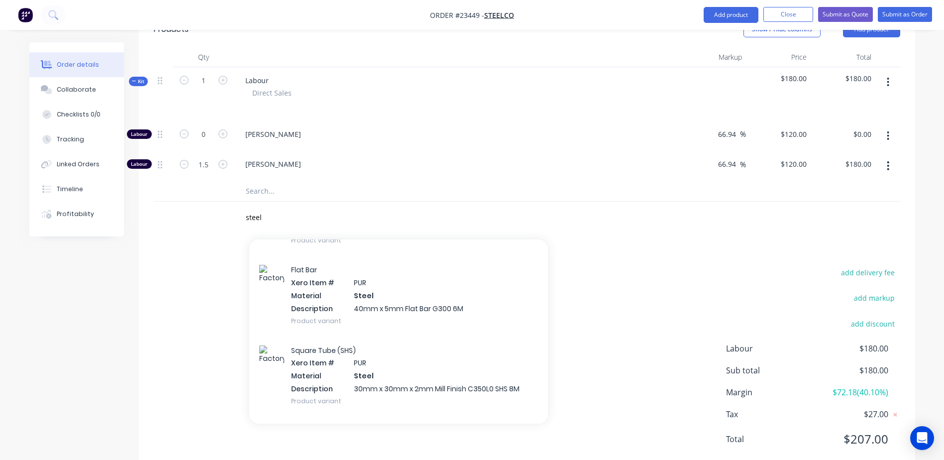
scroll to position [7819, 0]
click at [385, 261] on div "Flat Bar Xero Item # PUR Material Steel Description 40mm x 5mm Flat Bar G300 6M…" at bounding box center [398, 293] width 299 height 80
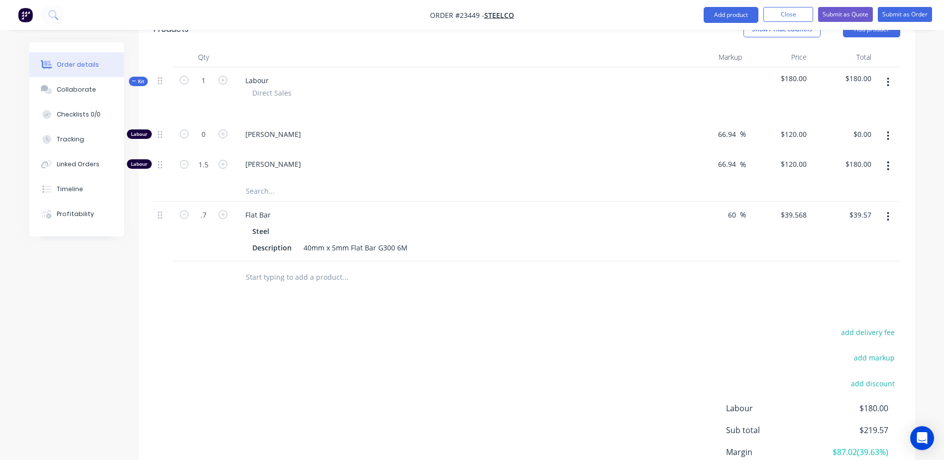
type input "0.7"
type input "$27.70"
click at [303, 264] on div at bounding box center [412, 277] width 358 height 32
click at [898, 13] on button "Submit as Order" at bounding box center [905, 14] width 54 height 15
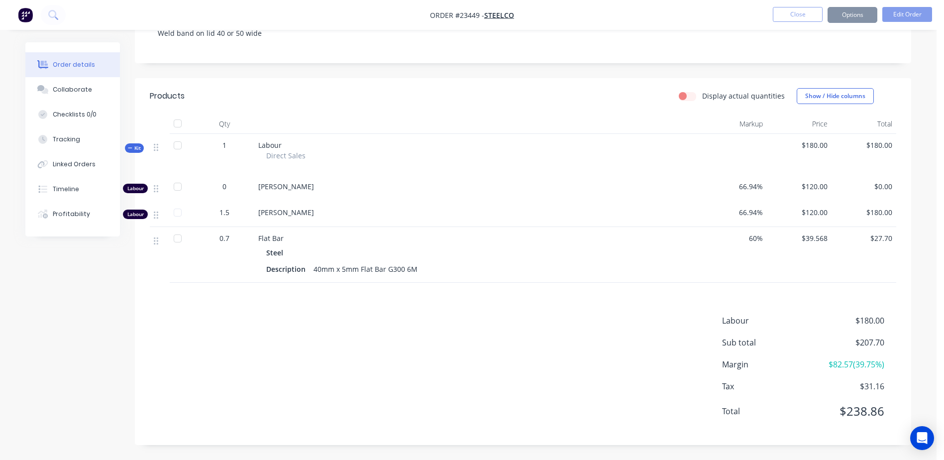
scroll to position [0, 0]
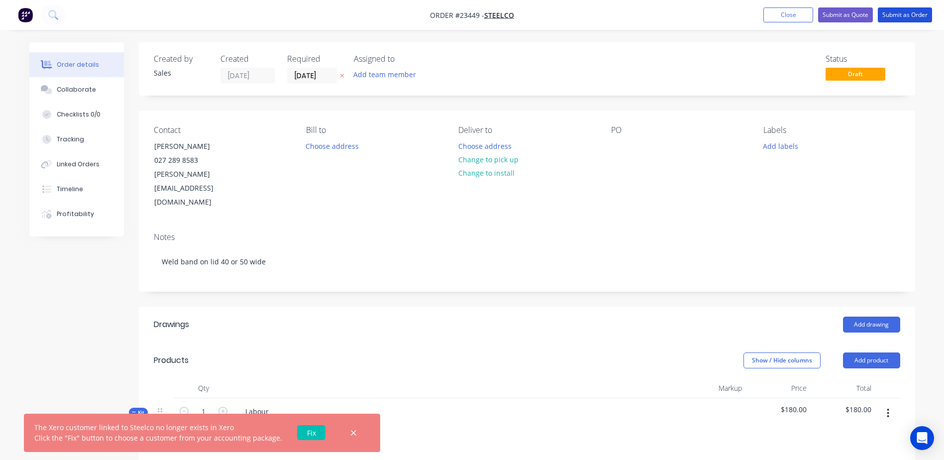
click at [907, 11] on button "Submit as Order" at bounding box center [905, 14] width 54 height 15
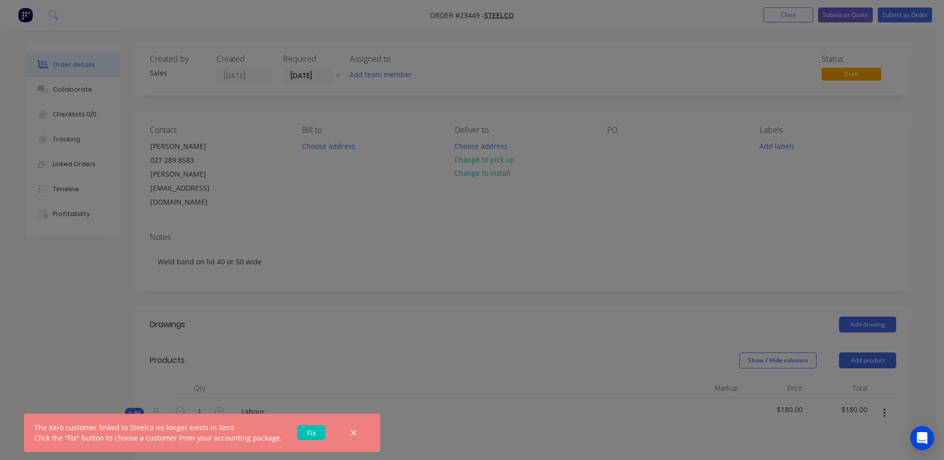
type input "66.94"
type input "$120.00"
type input "66.94"
type input "$120.00"
type input "$180.00"
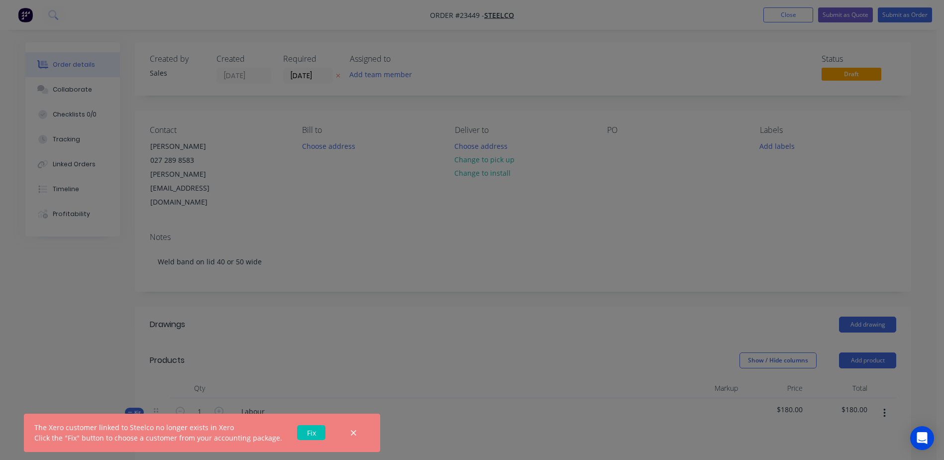
type input "60"
type input "$39.568"
type input "$27.70"
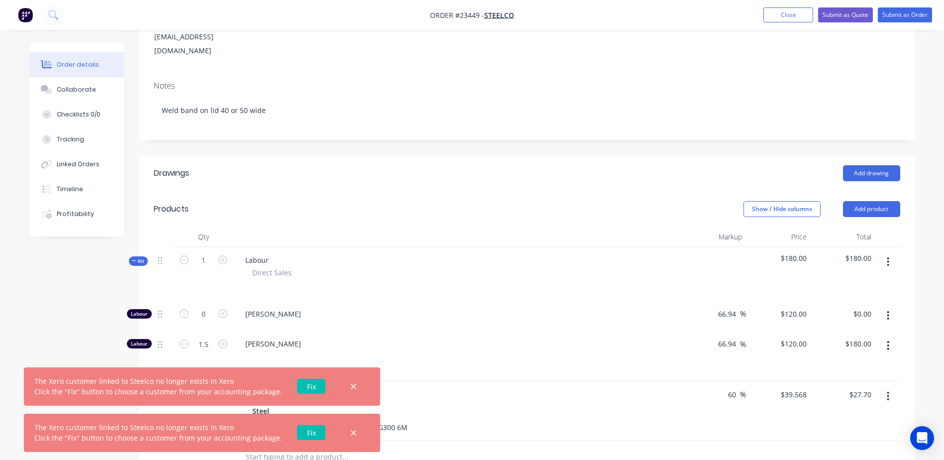
scroll to position [156, 0]
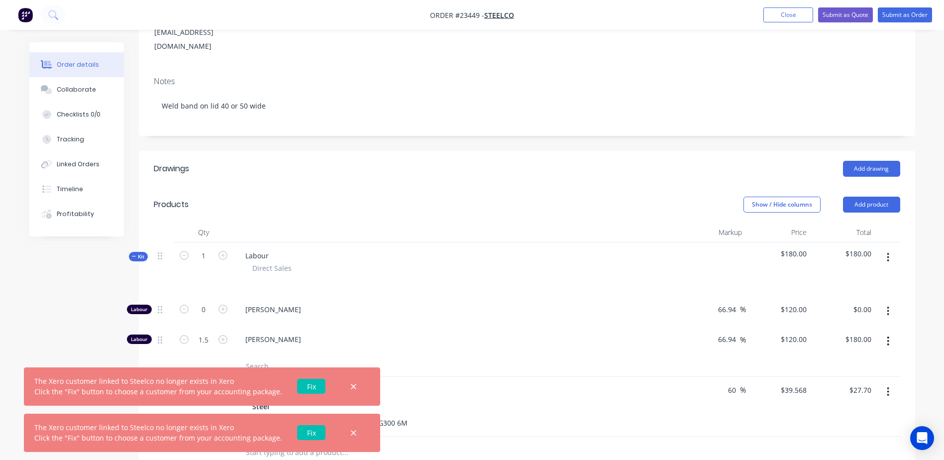
click at [351, 385] on icon "button" at bounding box center [353, 386] width 5 height 5
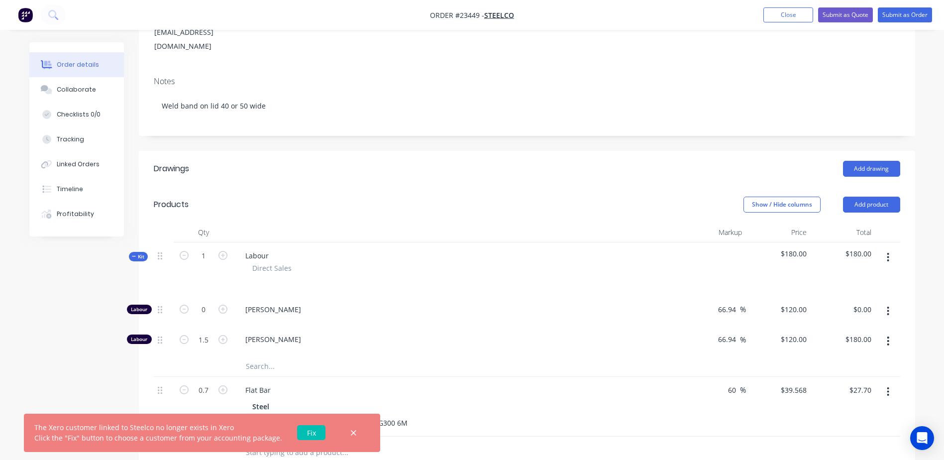
click at [350, 435] on icon "button" at bounding box center [353, 433] width 6 height 9
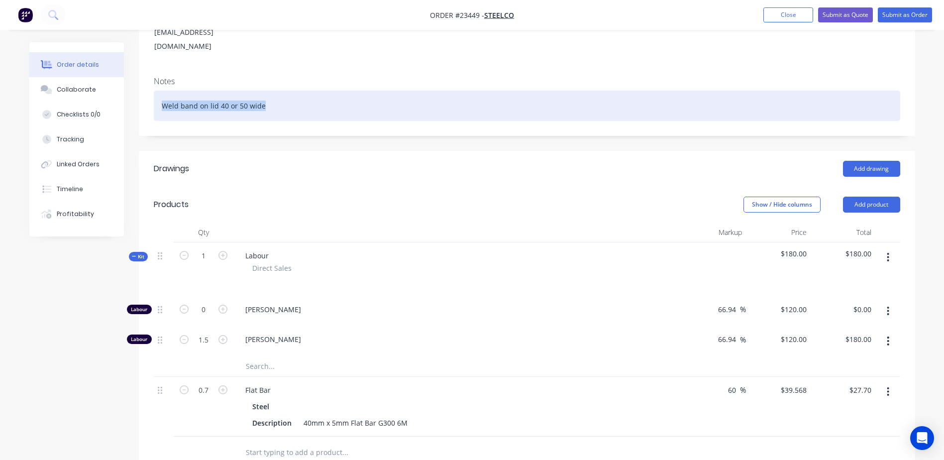
drag, startPoint x: 262, startPoint y: 78, endPoint x: 161, endPoint y: 74, distance: 101.6
click at [161, 91] on div "Weld band on lid 40 or 50 wide" at bounding box center [527, 106] width 747 height 30
copy div "Weld band on lid 40 or 50 wide"
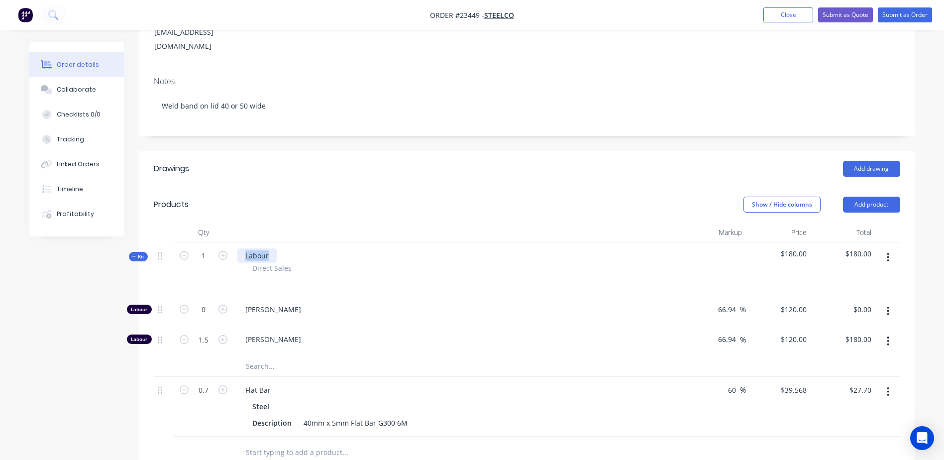
drag, startPoint x: 272, startPoint y: 228, endPoint x: 238, endPoint y: 227, distance: 34.4
click at [238, 248] on div "Labour" at bounding box center [256, 255] width 39 height 14
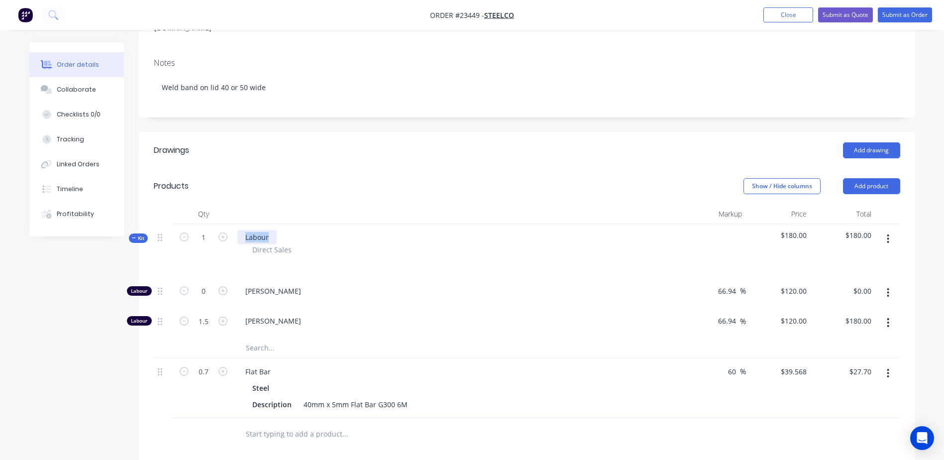
scroll to position [198, 0]
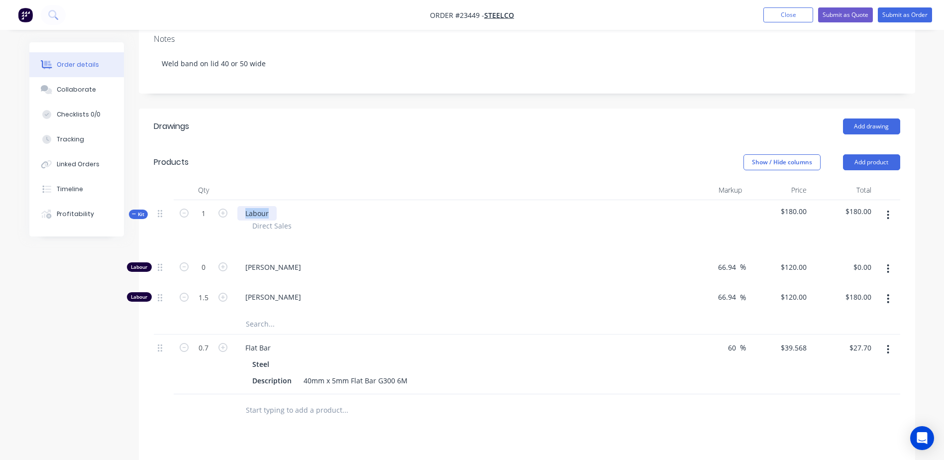
paste div
click at [907, 14] on button "Submit as Order" at bounding box center [905, 14] width 54 height 15
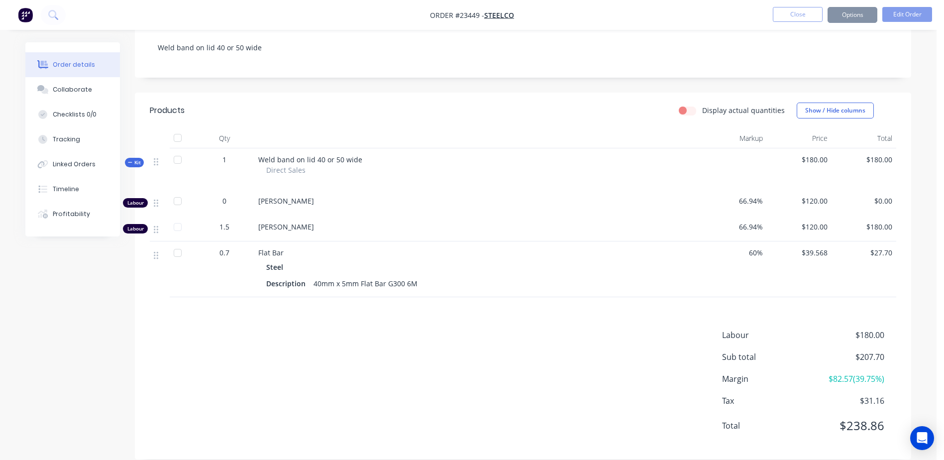
scroll to position [0, 0]
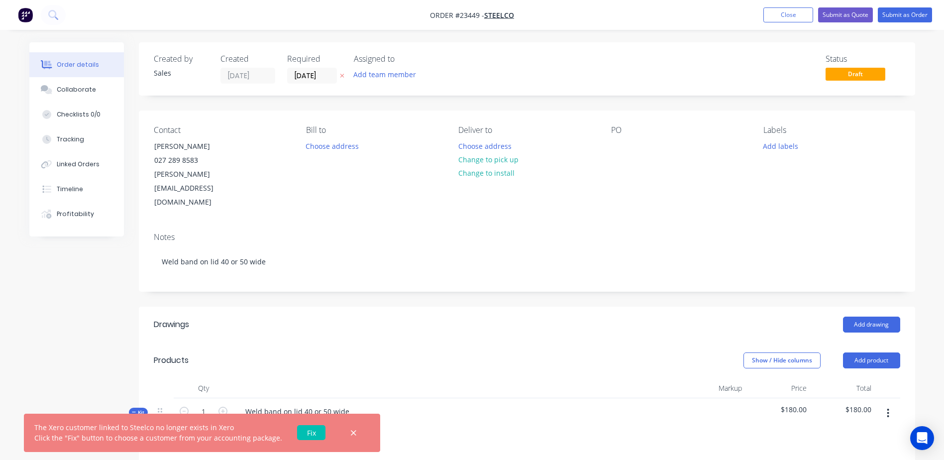
click at [483, 160] on button "Change to pick up" at bounding box center [488, 159] width 71 height 13
click at [896, 13] on button "Submit as Order" at bounding box center [905, 14] width 54 height 15
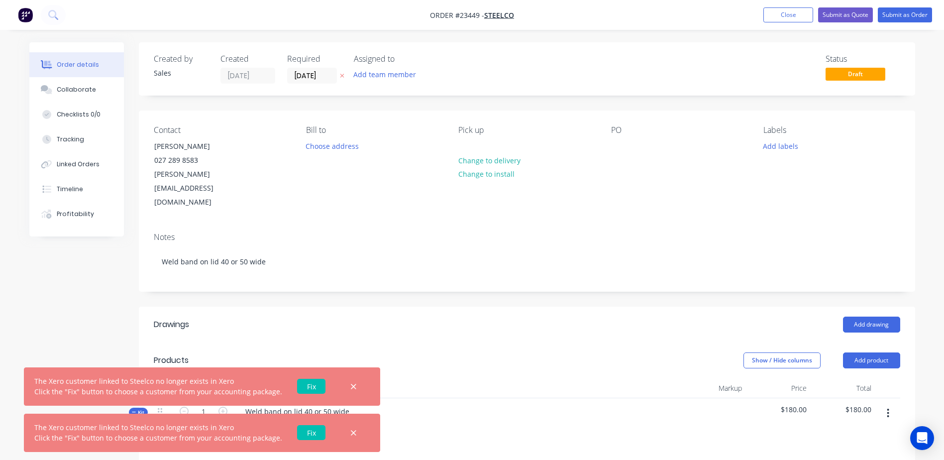
click at [350, 385] on icon "button" at bounding box center [353, 386] width 6 height 9
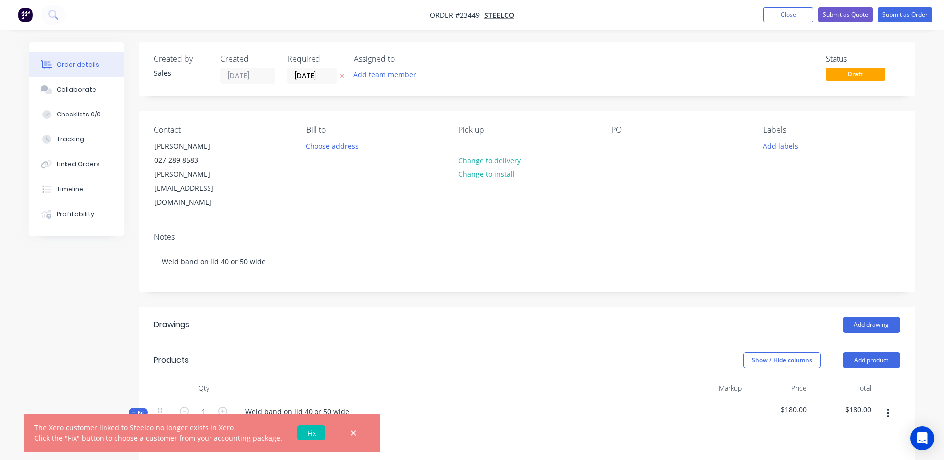
click at [350, 431] on icon "button" at bounding box center [353, 433] width 6 height 9
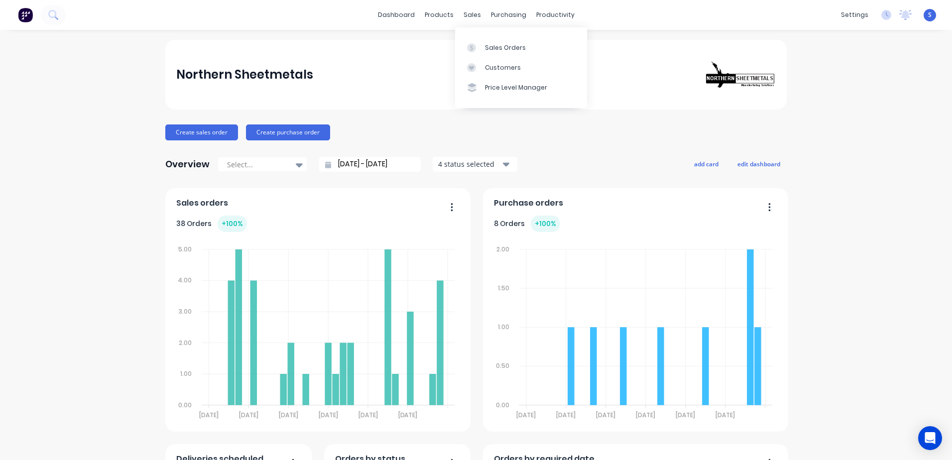
click at [495, 49] on div "Sales Orders" at bounding box center [505, 47] width 41 height 9
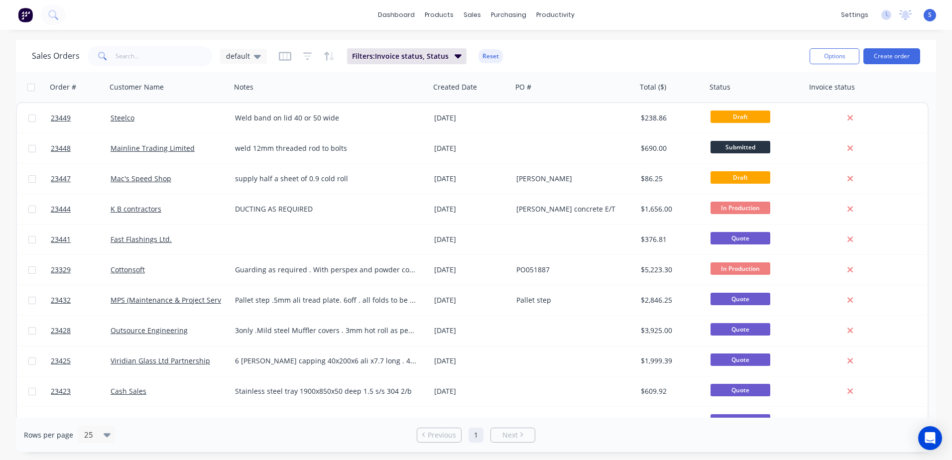
click at [140, 117] on div "Steelco" at bounding box center [166, 118] width 111 height 10
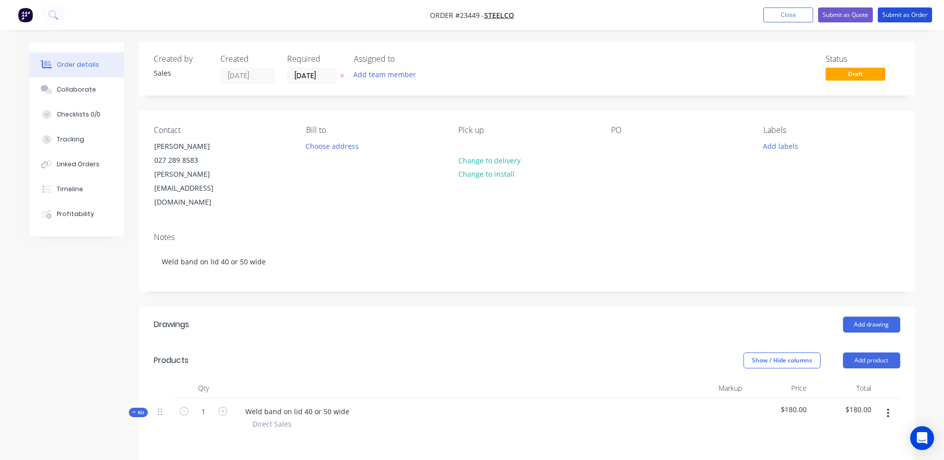
click at [913, 13] on button "Submit as Order" at bounding box center [905, 14] width 54 height 15
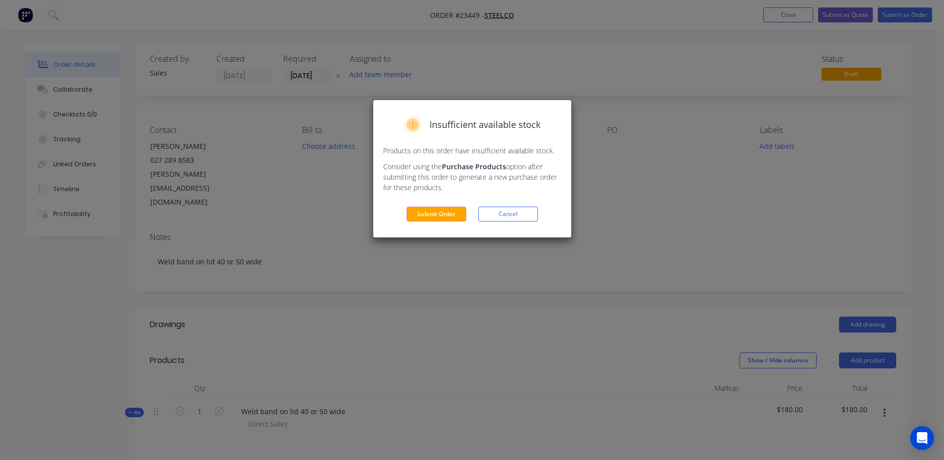
click at [449, 212] on button "Submit Order" at bounding box center [437, 214] width 60 height 15
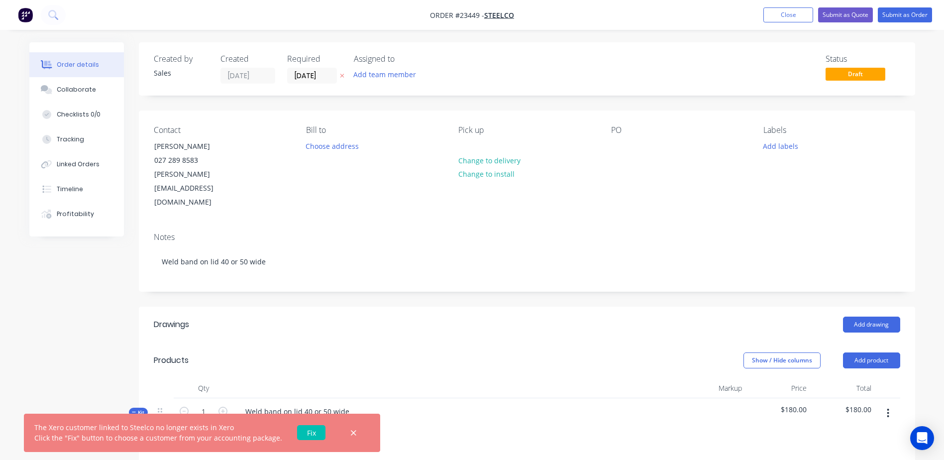
click at [298, 432] on link "Fix" at bounding box center [311, 432] width 28 height 15
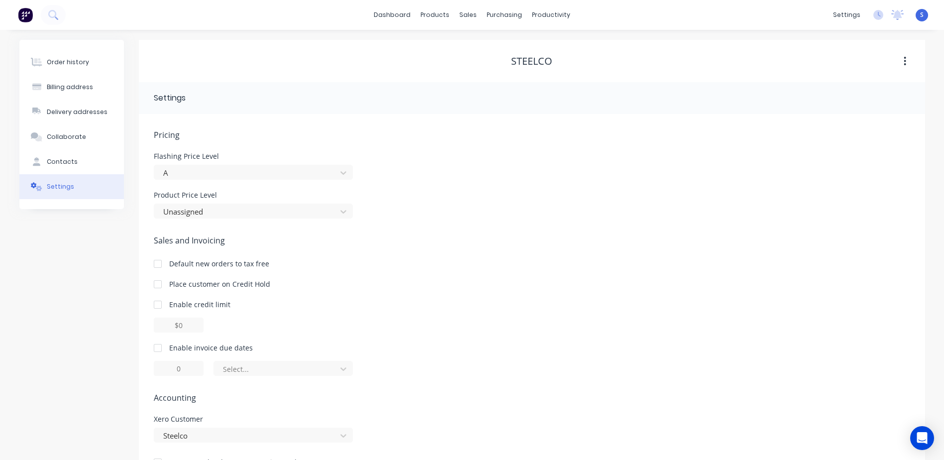
click at [321, 99] on div at bounding box center [613, 98] width 596 height 12
click at [101, 189] on button "Settings" at bounding box center [71, 186] width 105 height 25
click at [411, 204] on div "Product Price Level Unassigned" at bounding box center [532, 205] width 757 height 27
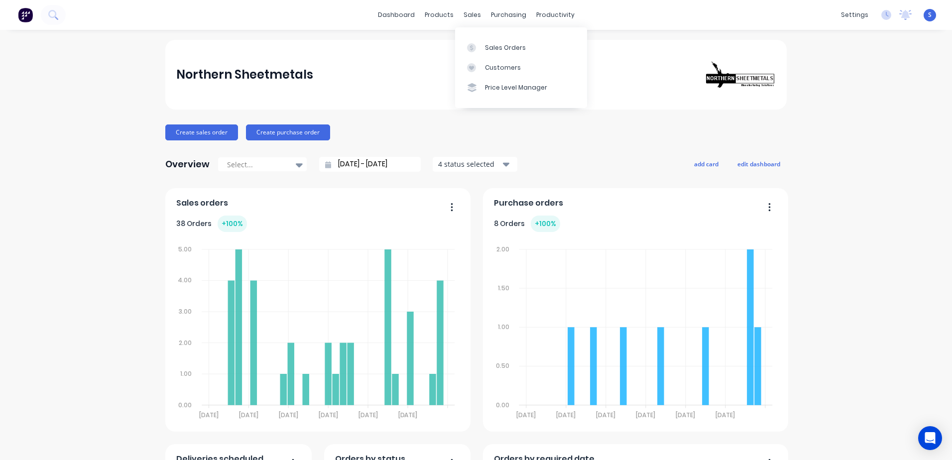
click at [483, 50] on link "Sales Orders" at bounding box center [521, 47] width 132 height 20
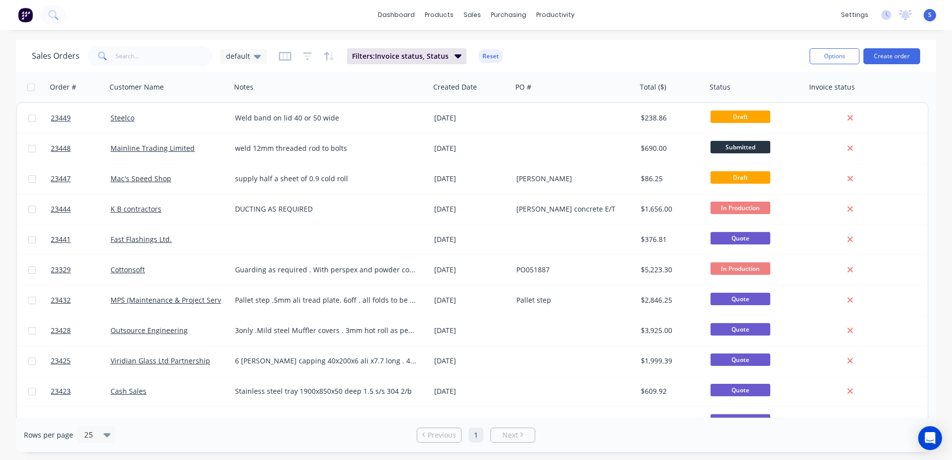
click at [179, 115] on div "Steelco" at bounding box center [166, 118] width 111 height 10
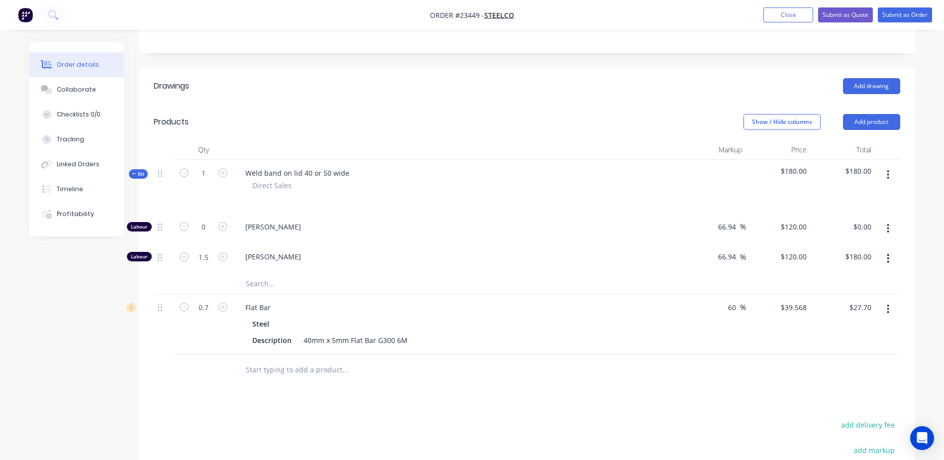
scroll to position [230, 0]
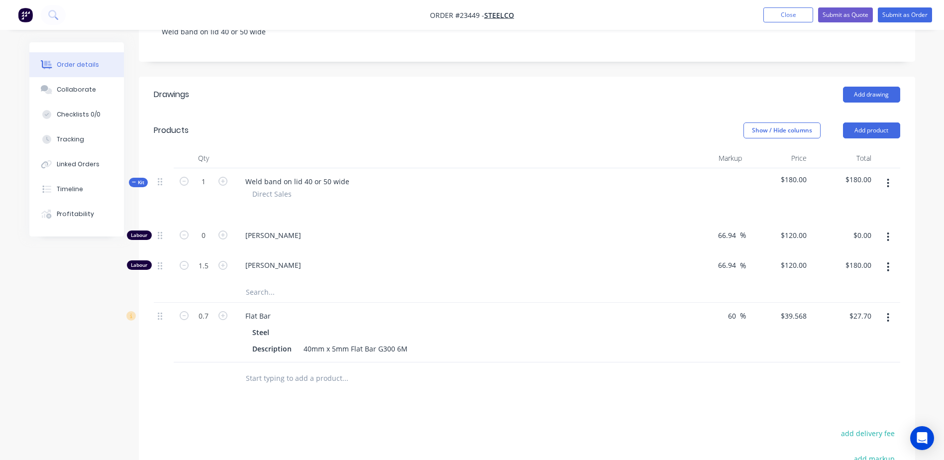
click at [889, 179] on icon "button" at bounding box center [889, 183] width 2 height 9
click at [850, 262] on div "Delete" at bounding box center [853, 269] width 77 height 14
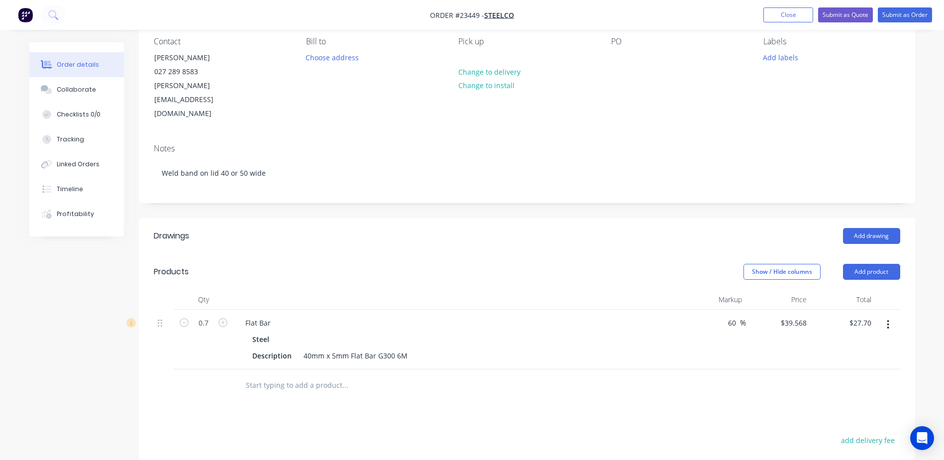
scroll to position [86, 0]
click at [870, 266] on button "Add product" at bounding box center [871, 274] width 57 height 16
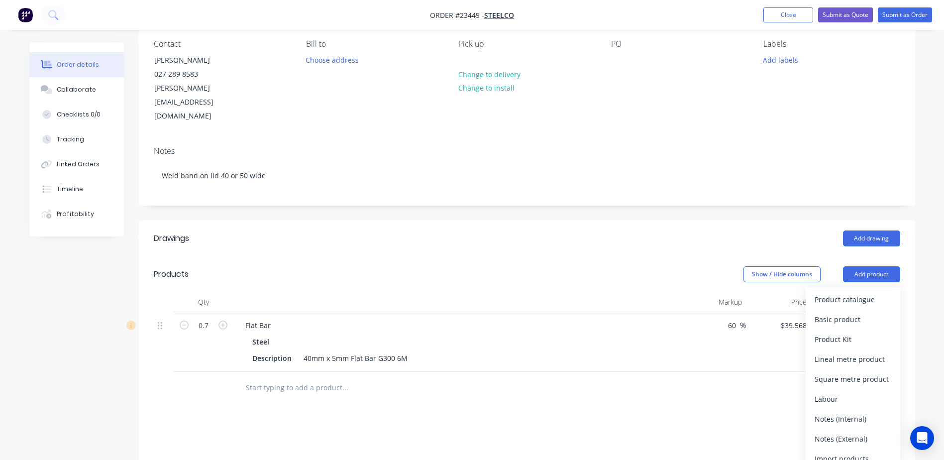
click at [869, 292] on div "Product catalogue" at bounding box center [853, 299] width 77 height 14
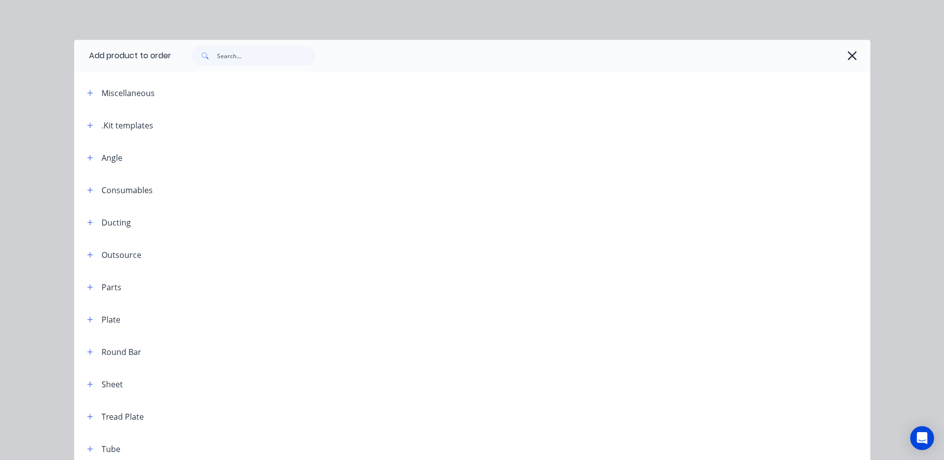
click at [88, 126] on icon "button" at bounding box center [90, 125] width 6 height 7
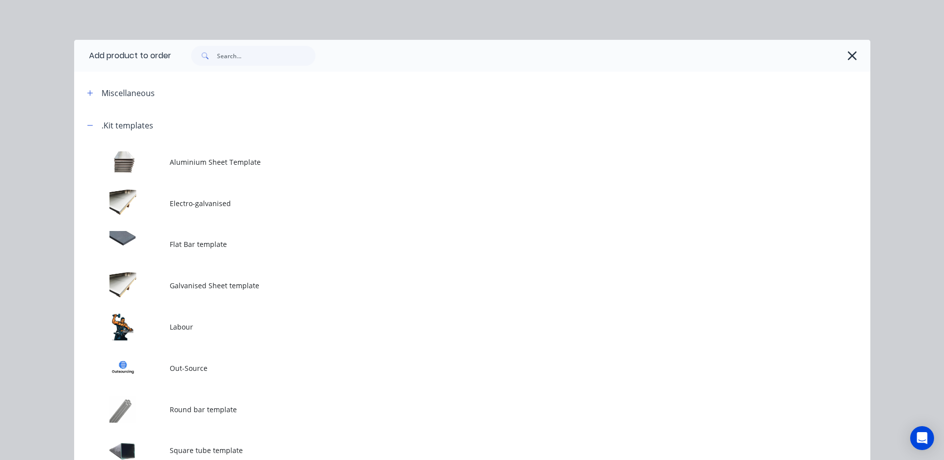
click at [142, 321] on td at bounding box center [122, 326] width 96 height 41
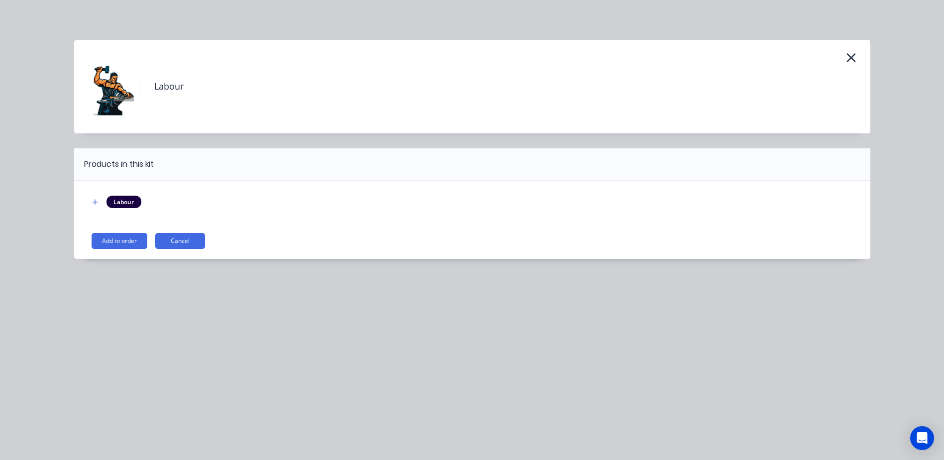
click at [123, 237] on button "Add to order" at bounding box center [120, 241] width 56 height 16
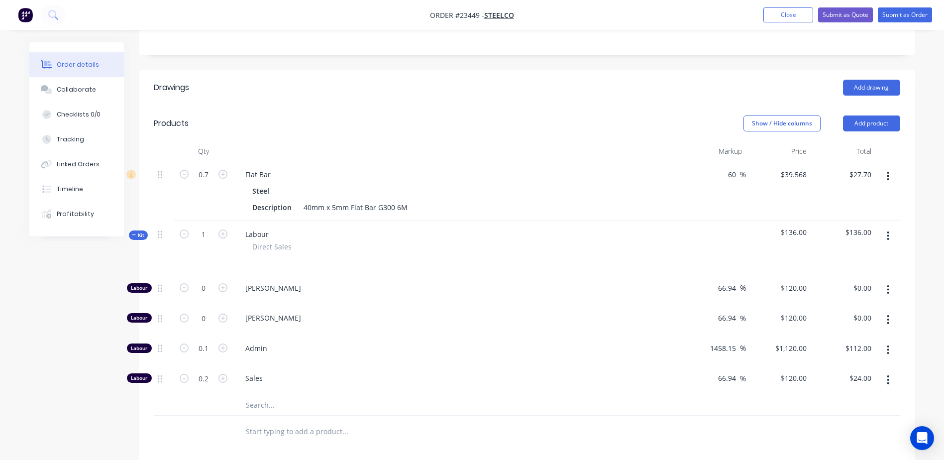
scroll to position [238, 0]
click at [888, 373] on icon "button" at bounding box center [888, 378] width 2 height 11
click at [851, 438] on div "Delete" at bounding box center [853, 445] width 77 height 14
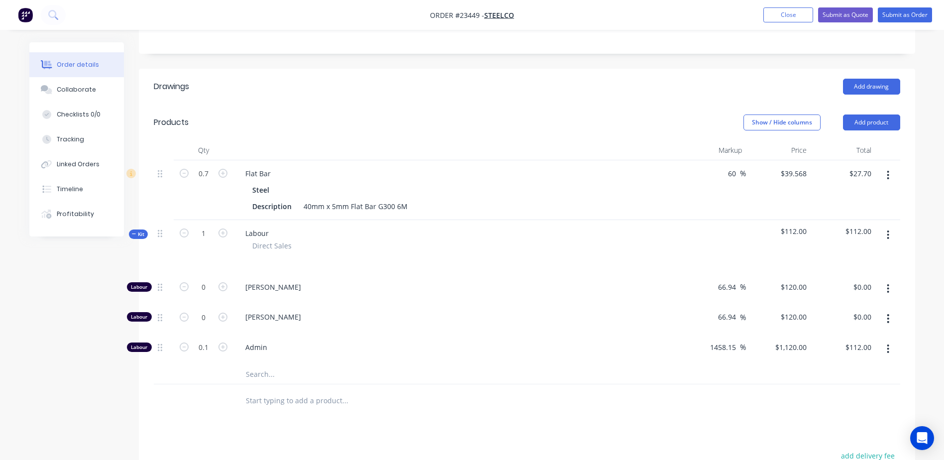
click at [887, 343] on icon "button" at bounding box center [888, 348] width 2 height 11
click at [874, 408] on div "Delete" at bounding box center [853, 415] width 77 height 14
click at [223, 313] on icon "button" at bounding box center [223, 317] width 9 height 9
type input "1"
type input "$120.00"
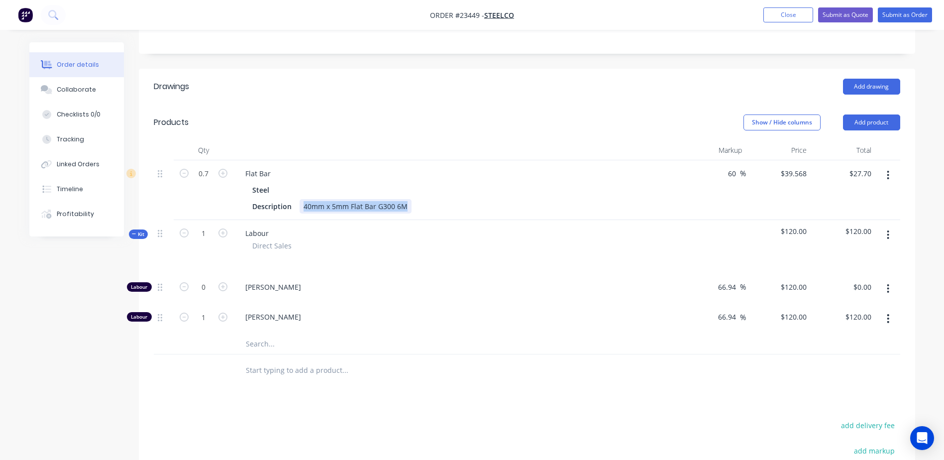
drag, startPoint x: 409, startPoint y: 174, endPoint x: 276, endPoint y: 173, distance: 132.9
click at [276, 199] on div "Description 40mm x 5mm Flat Bar G300 6M" at bounding box center [455, 206] width 414 height 14
drag, startPoint x: 290, startPoint y: 203, endPoint x: 498, endPoint y: 170, distance: 210.6
click at [498, 183] on div "Steel Description 40mm x 5mm Flat Bar G300 6M" at bounding box center [457, 198] width 440 height 31
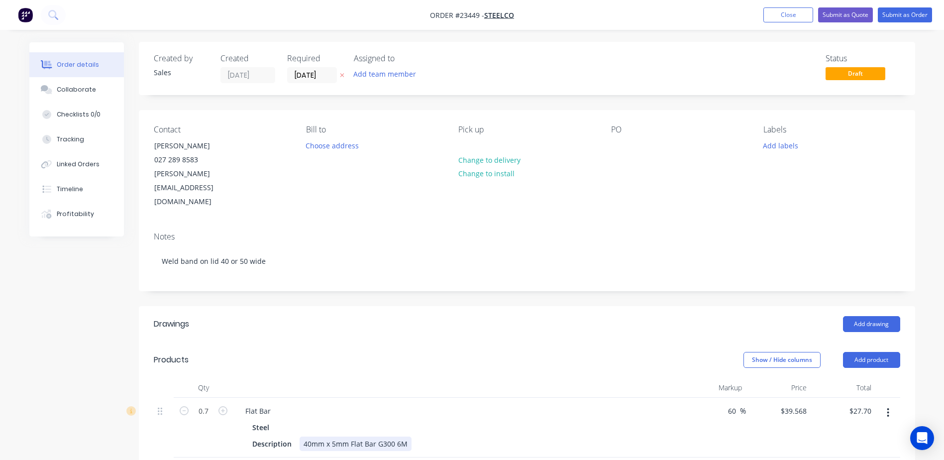
scroll to position [0, 0]
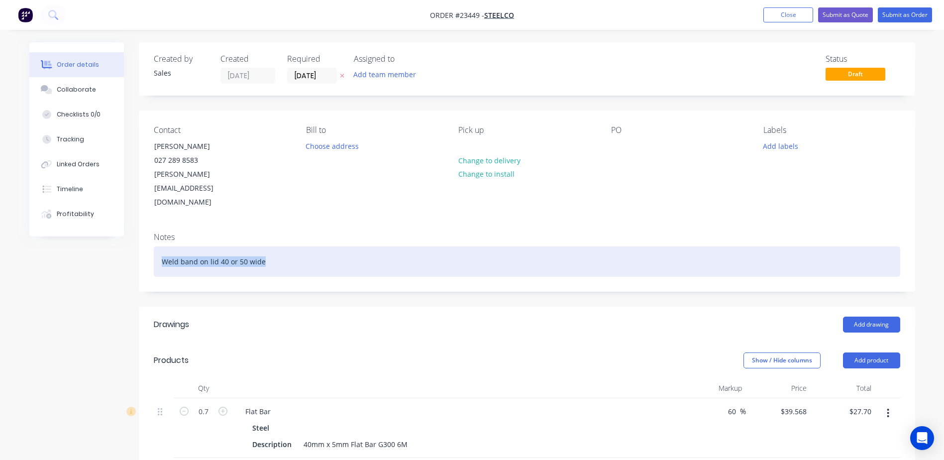
drag, startPoint x: 271, startPoint y: 233, endPoint x: 151, endPoint y: 227, distance: 119.6
click at [151, 227] on div "Notes Weld band on lid 40 or 50 wide" at bounding box center [527, 257] width 777 height 67
copy div "Weld band on lid 40 or 50 wide"
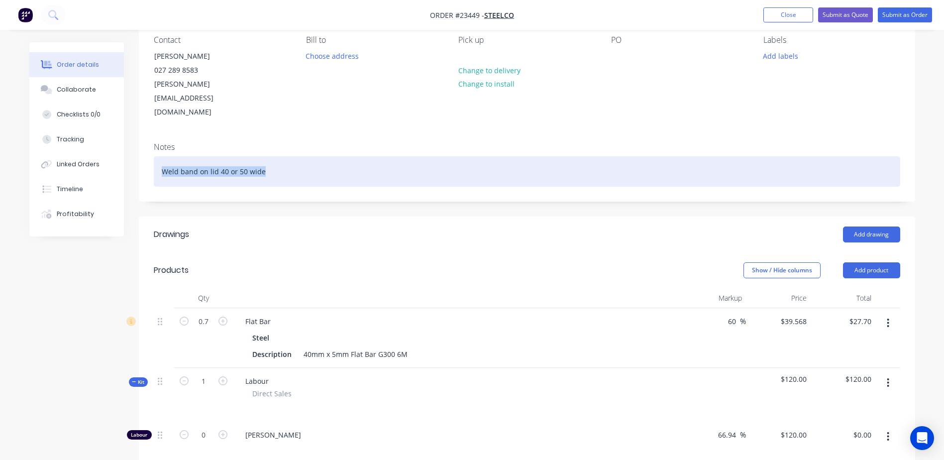
scroll to position [96, 0]
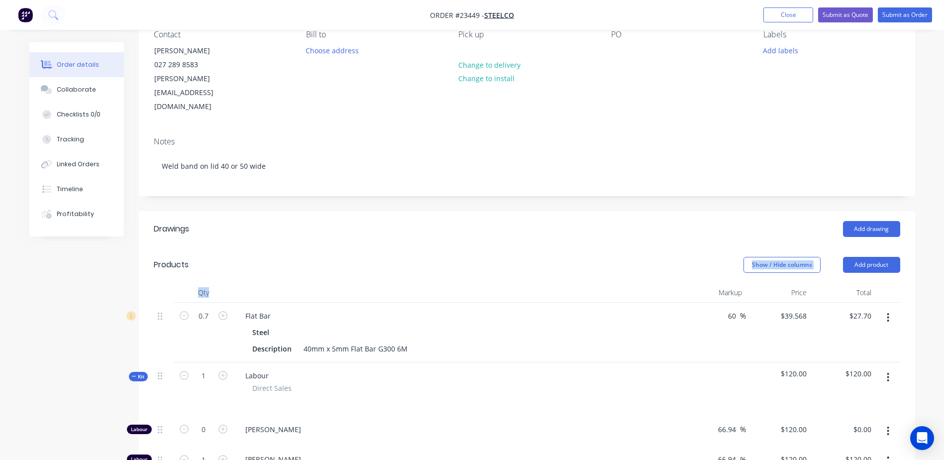
click at [270, 254] on div "Products Show / Hide columns Add product Qty Markup Price Total 0.7 Flat Bar St…" at bounding box center [527, 388] width 777 height 282
drag, startPoint x: 203, startPoint y: 265, endPoint x: 239, endPoint y: 250, distance: 39.6
click at [239, 250] on header "Products Show / Hide columns Add product" at bounding box center [527, 265] width 777 height 36
click at [906, 10] on button "Submit as Order" at bounding box center [905, 14] width 54 height 15
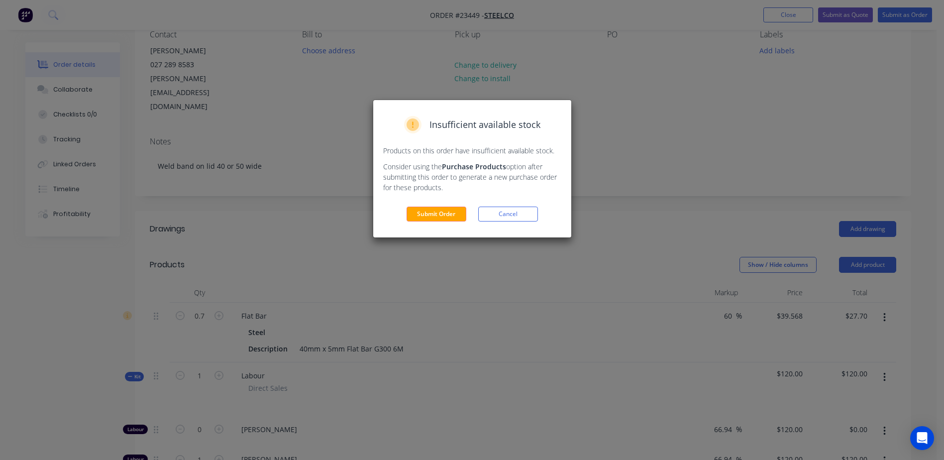
click at [443, 211] on button "Submit Order" at bounding box center [437, 214] width 60 height 15
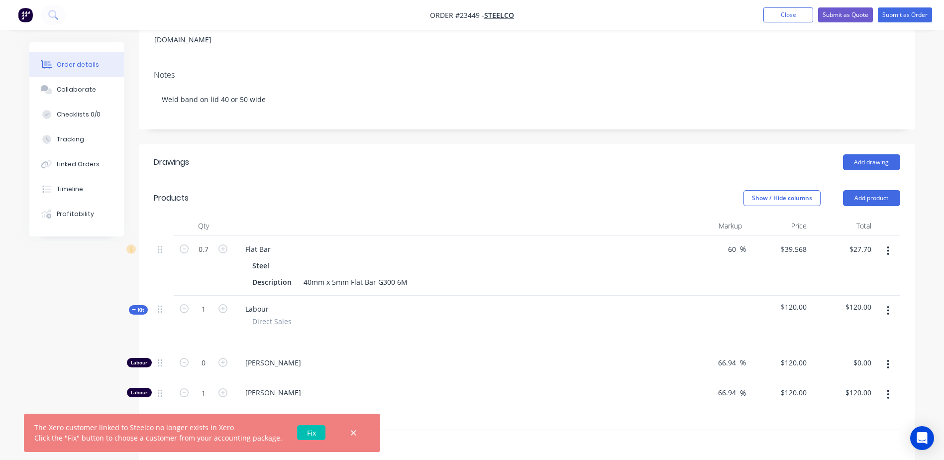
scroll to position [117, 0]
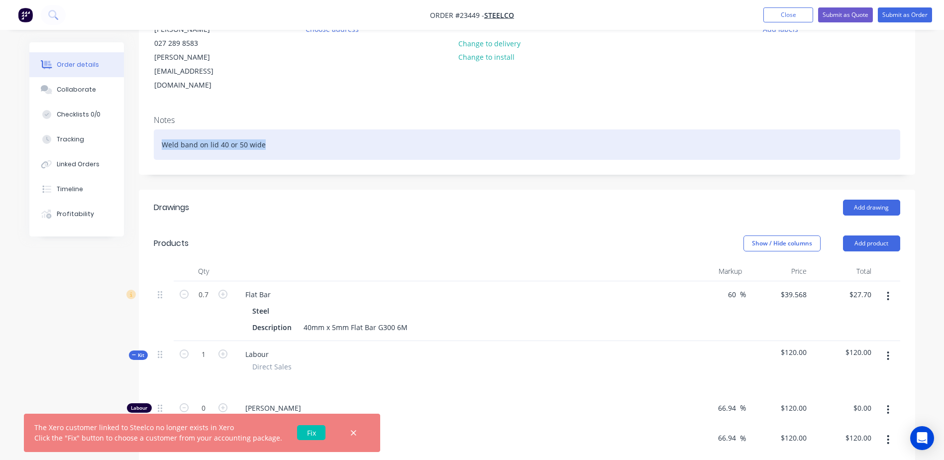
drag, startPoint x: 272, startPoint y: 117, endPoint x: 158, endPoint y: 114, distance: 114.0
click at [158, 129] on div "Weld band on lid 40 or 50 wide" at bounding box center [527, 144] width 747 height 30
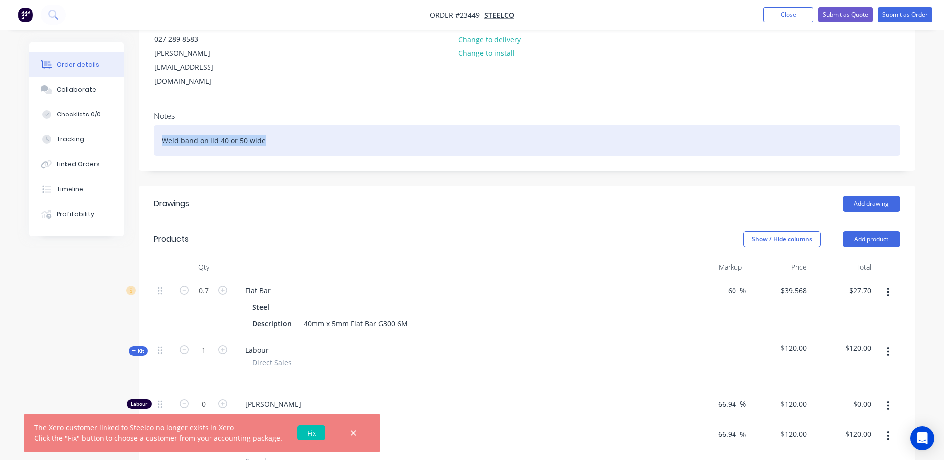
copy div "Weld band on lid 40 or 50 wide"
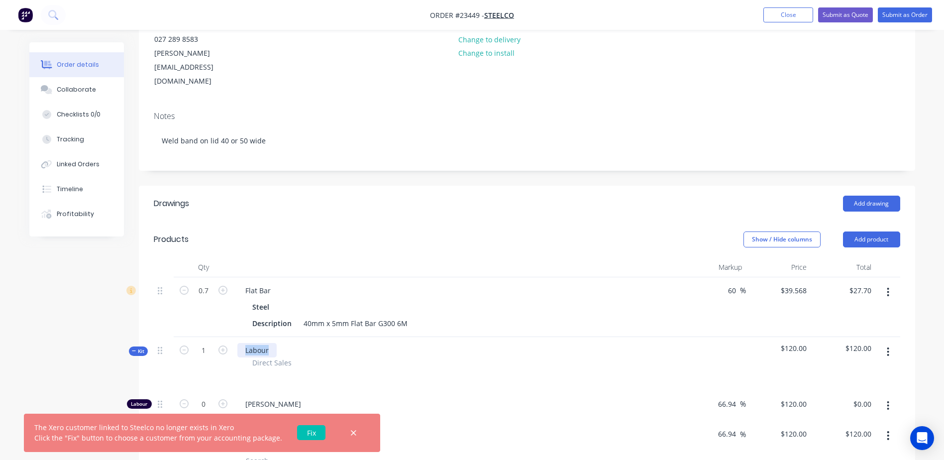
drag, startPoint x: 272, startPoint y: 322, endPoint x: 235, endPoint y: 321, distance: 37.3
click at [235, 337] on div "Labour Direct Sales" at bounding box center [457, 364] width 448 height 54
paste div
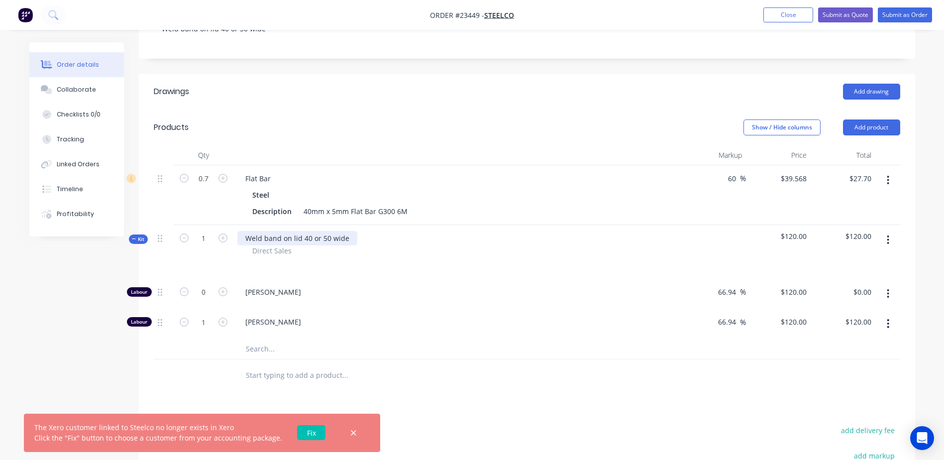
scroll to position [258, 0]
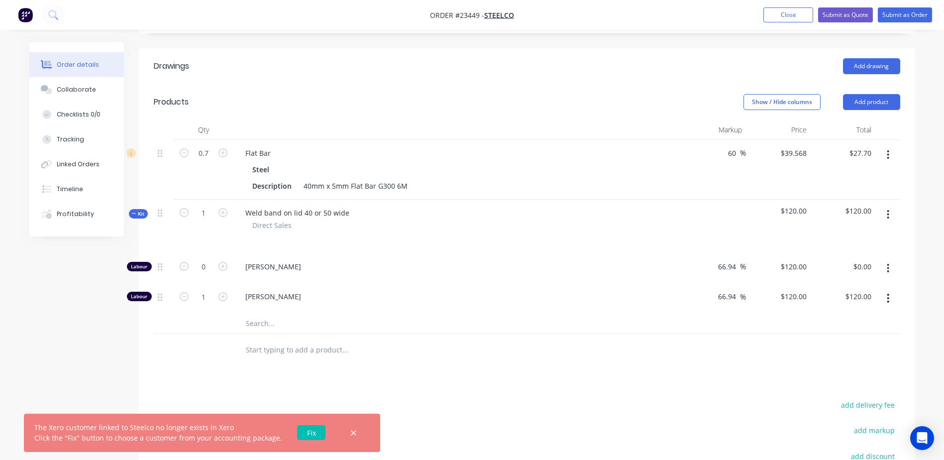
click at [889, 150] on icon "button" at bounding box center [889, 154] width 2 height 9
click at [860, 233] on div "Delete" at bounding box center [853, 240] width 77 height 14
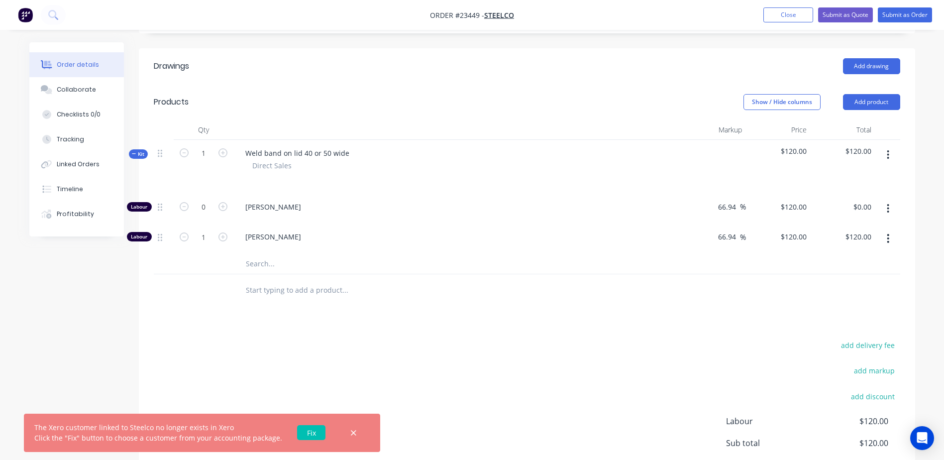
click at [351, 432] on icon "button" at bounding box center [353, 432] width 5 height 5
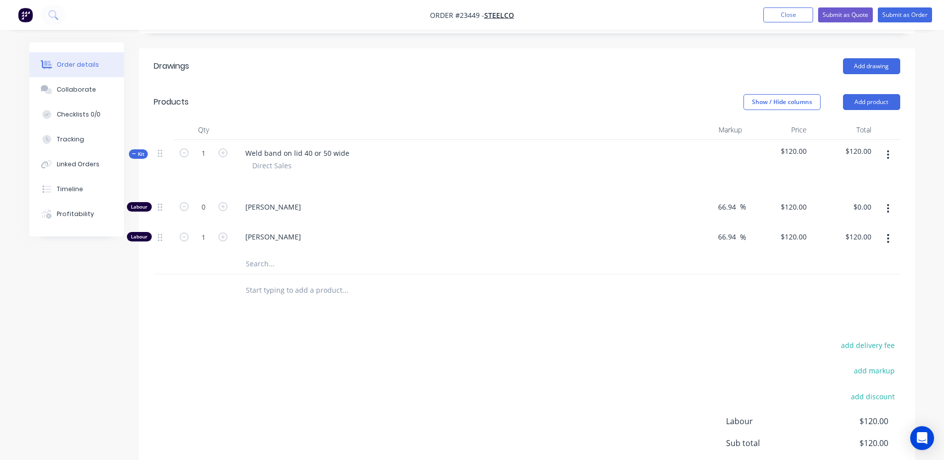
click at [268, 254] on input "text" at bounding box center [344, 264] width 199 height 20
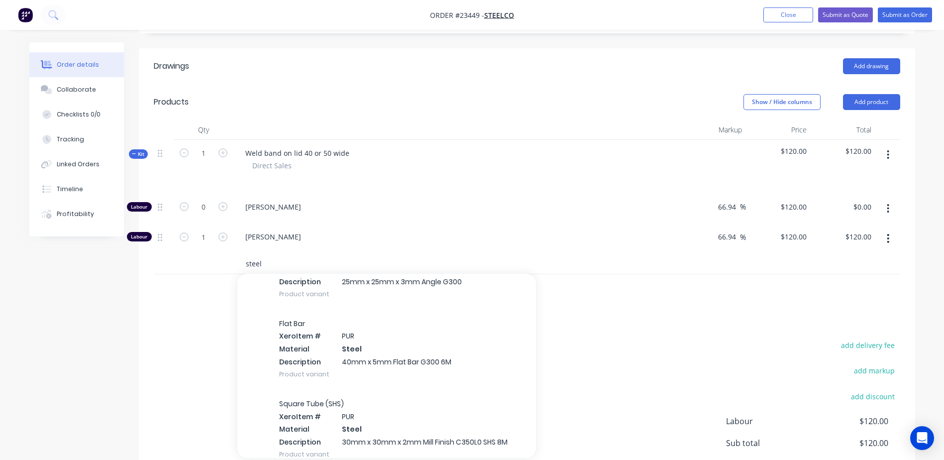
scroll to position [8446, 0]
type input "steel"
click at [323, 316] on div "Flat Bar Xero Item # PUR Material Steel Description 40mm x 5mm Flat Bar G300 6M…" at bounding box center [386, 348] width 299 height 80
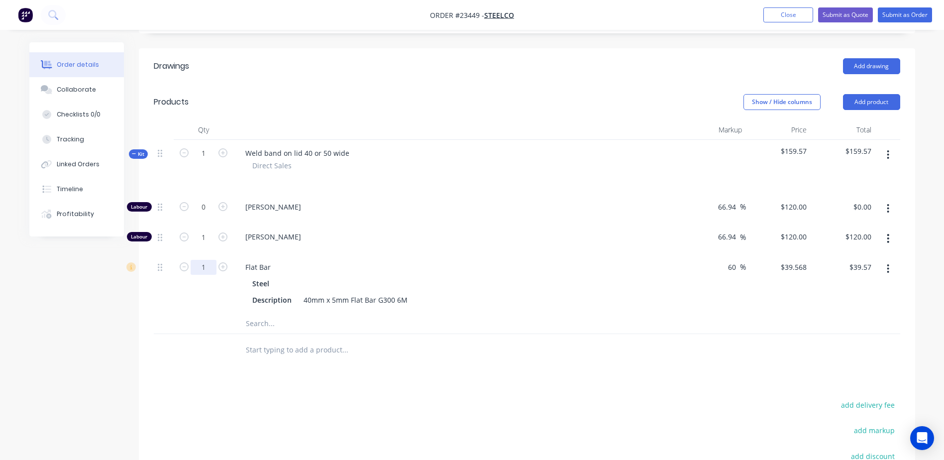
click at [203, 215] on input "1" at bounding box center [204, 207] width 26 height 15
type input "0.5"
type input "$19.78"
click at [530, 334] on div at bounding box center [412, 350] width 358 height 32
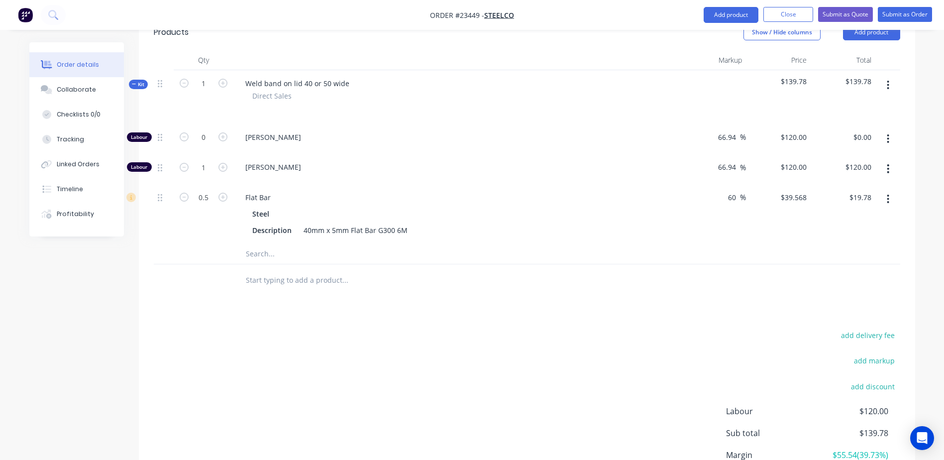
scroll to position [391, 0]
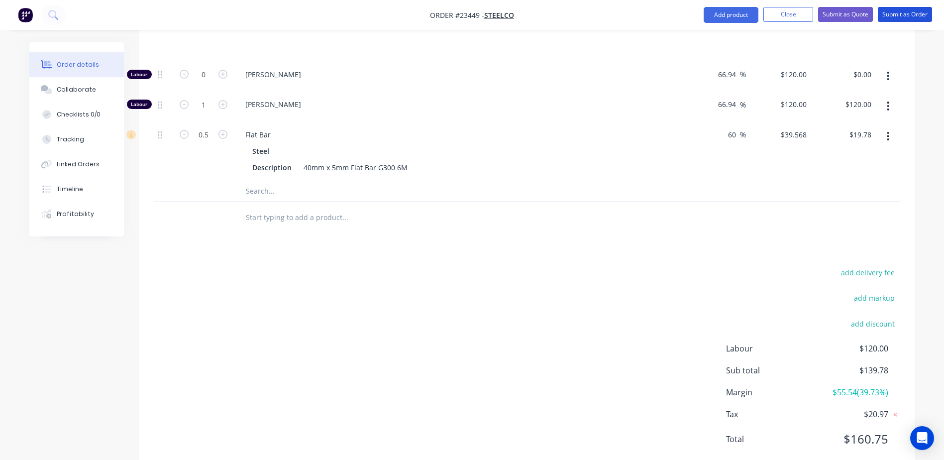
click at [908, 11] on button "Submit as Order" at bounding box center [905, 14] width 54 height 15
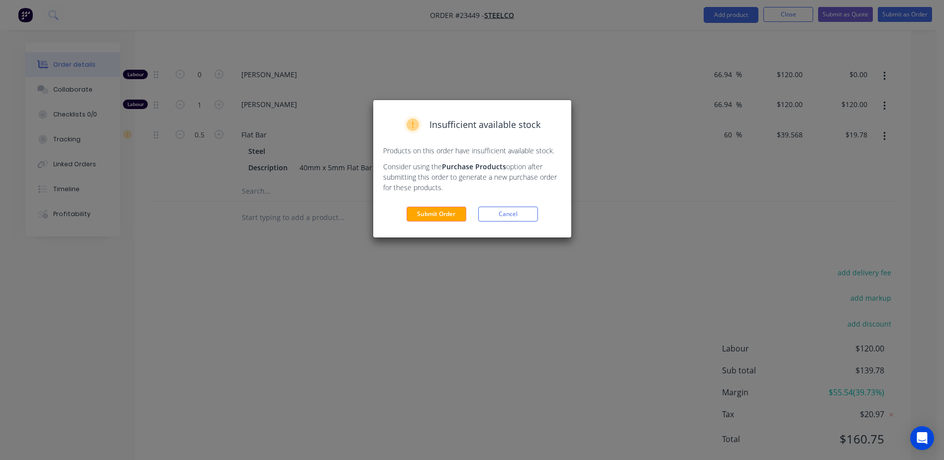
click at [448, 211] on button "Submit Order" at bounding box center [437, 214] width 60 height 15
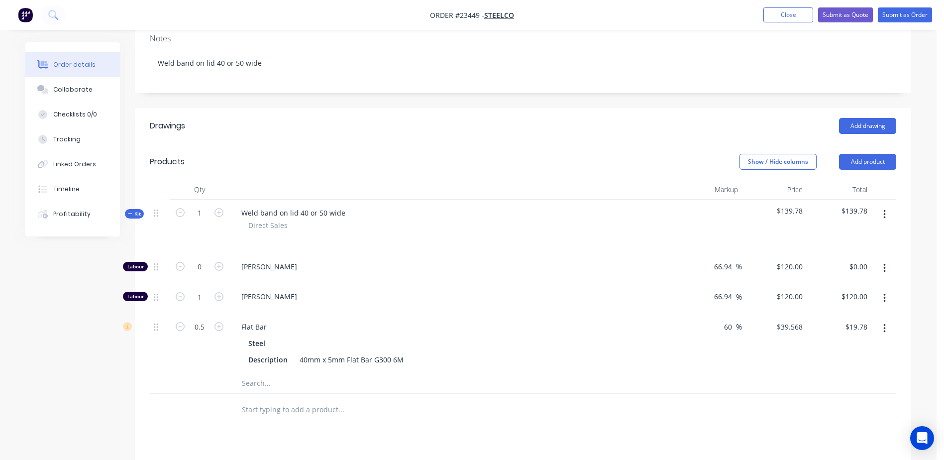
scroll to position [200, 0]
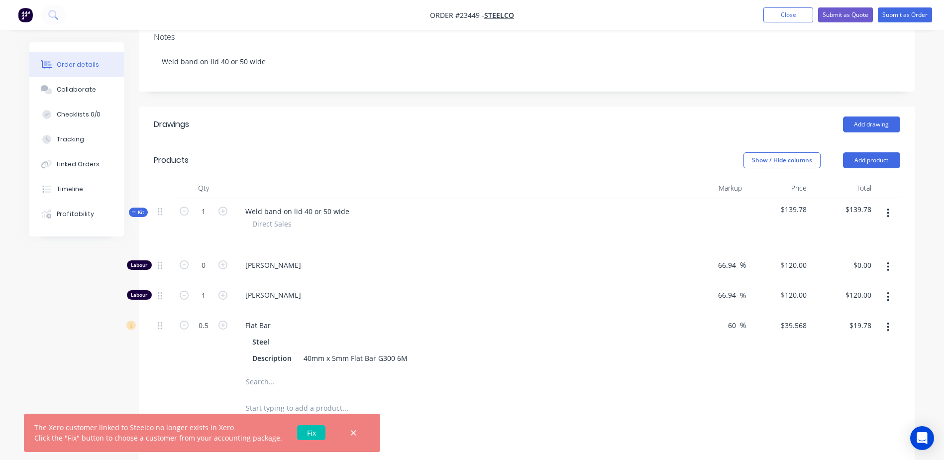
click at [306, 434] on link "Fix" at bounding box center [311, 432] width 28 height 15
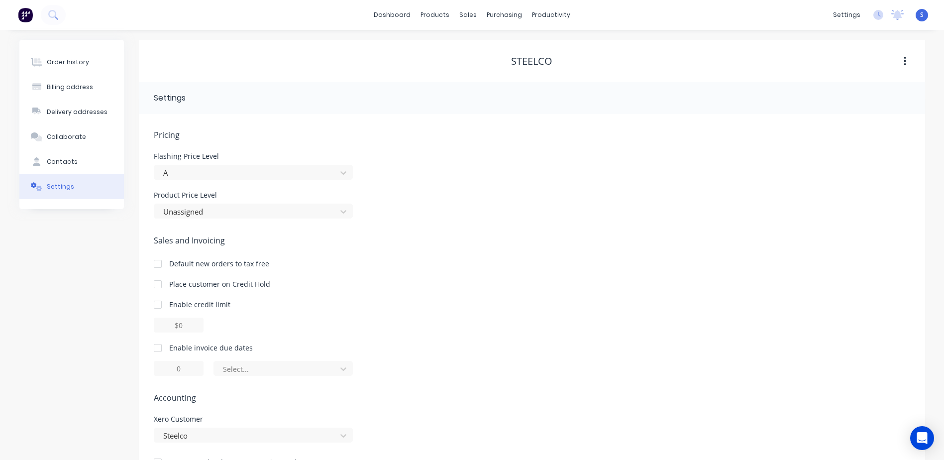
click at [344, 434] on div "Steelco" at bounding box center [253, 435] width 199 height 15
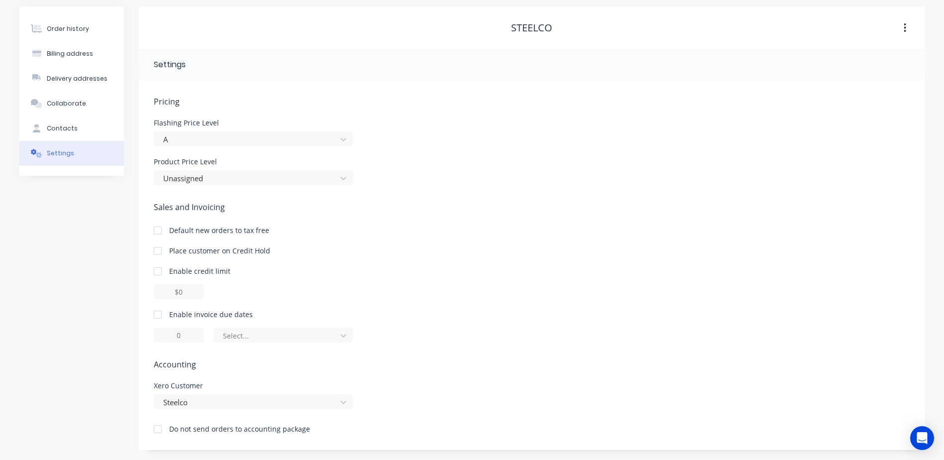
scroll to position [33, 0]
click at [464, 297] on div "Pricing [MEDICAL_DATA] Price Level A Product Price Level Unassigned Sales and I…" at bounding box center [532, 273] width 757 height 354
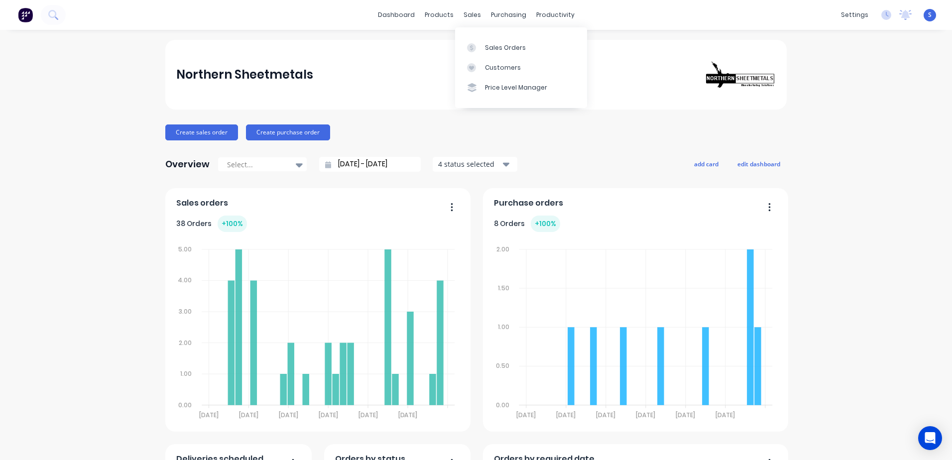
click at [493, 45] on div "Sales Orders" at bounding box center [505, 47] width 41 height 9
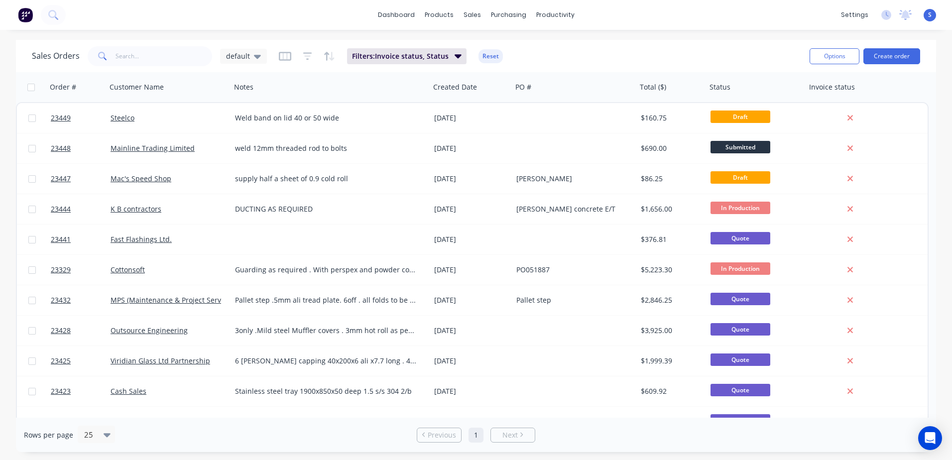
click at [167, 119] on div "Steelco" at bounding box center [166, 118] width 111 height 10
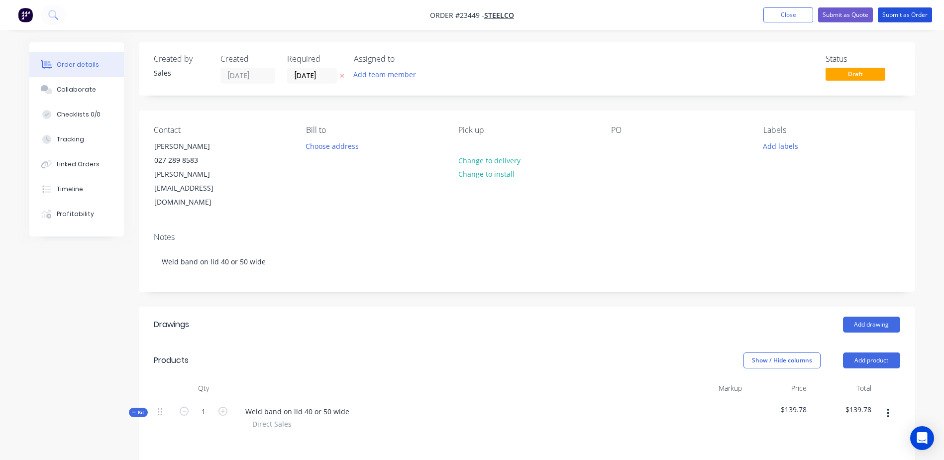
click at [905, 12] on button "Submit as Order" at bounding box center [905, 14] width 54 height 15
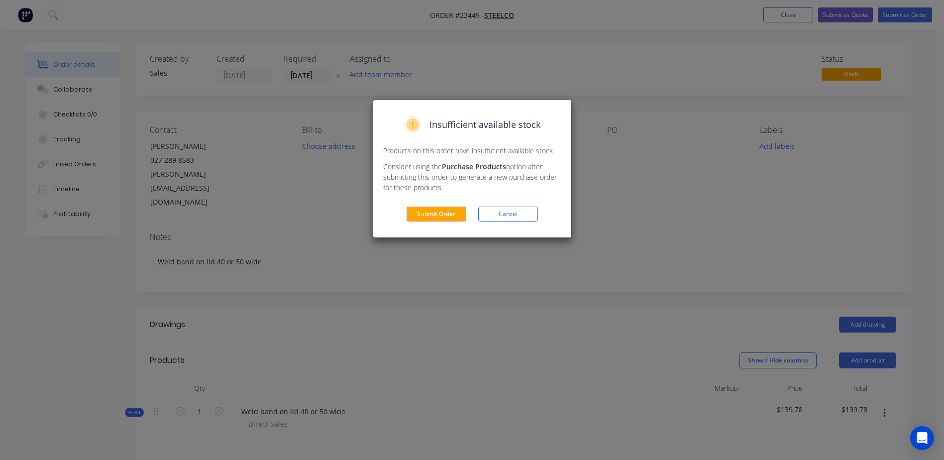
click at [434, 212] on button "Submit Order" at bounding box center [437, 214] width 60 height 15
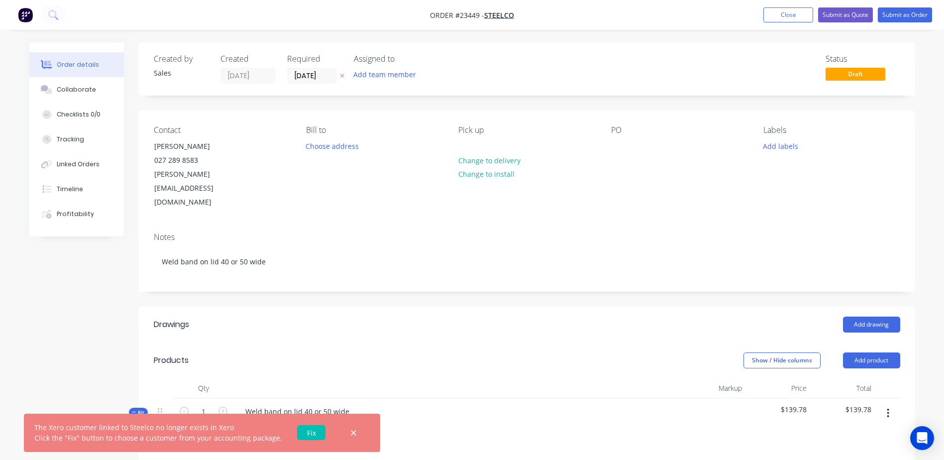
click at [351, 431] on icon "button" at bounding box center [353, 432] width 5 height 5
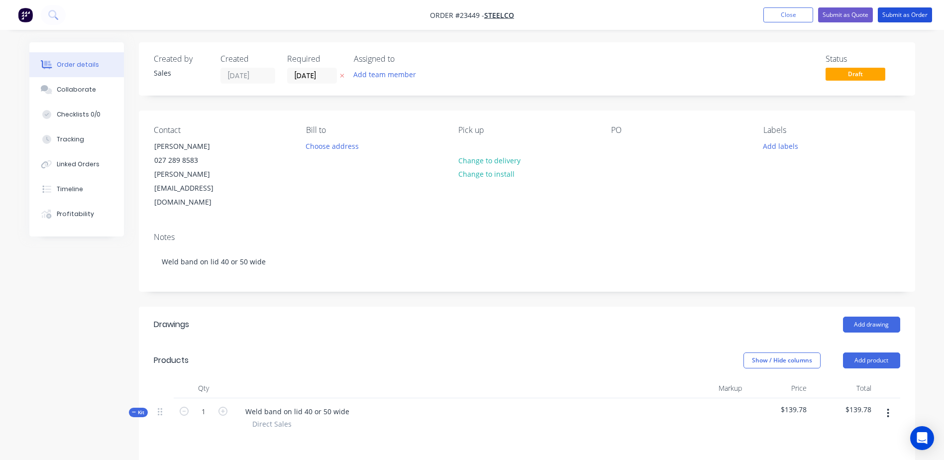
click at [908, 13] on button "Submit as Order" at bounding box center [905, 14] width 54 height 15
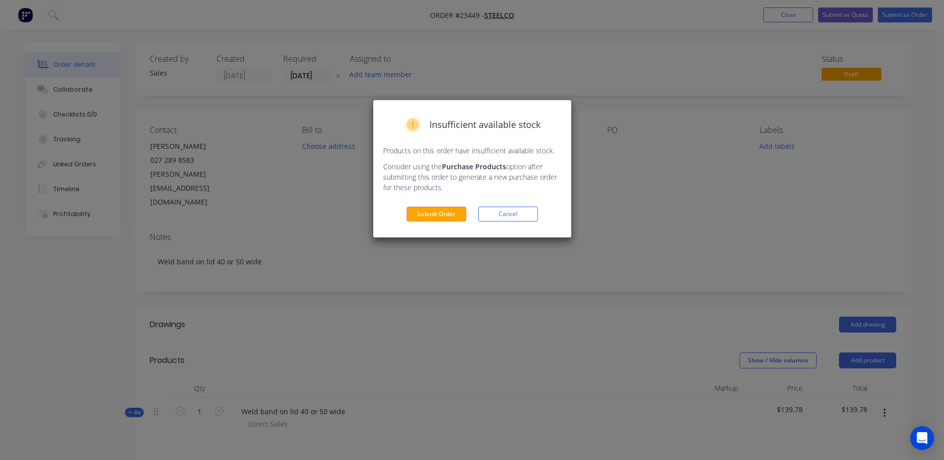
click at [445, 213] on button "Submit Order" at bounding box center [437, 214] width 60 height 15
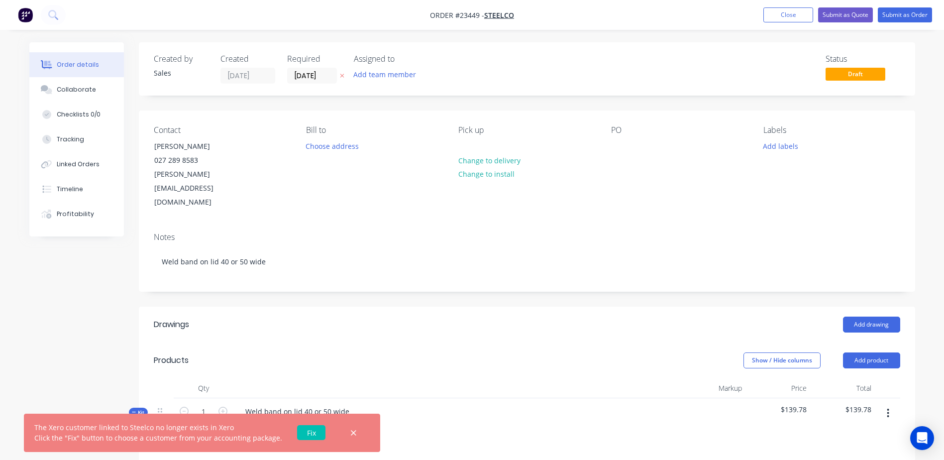
click at [350, 432] on icon "button" at bounding box center [353, 433] width 6 height 9
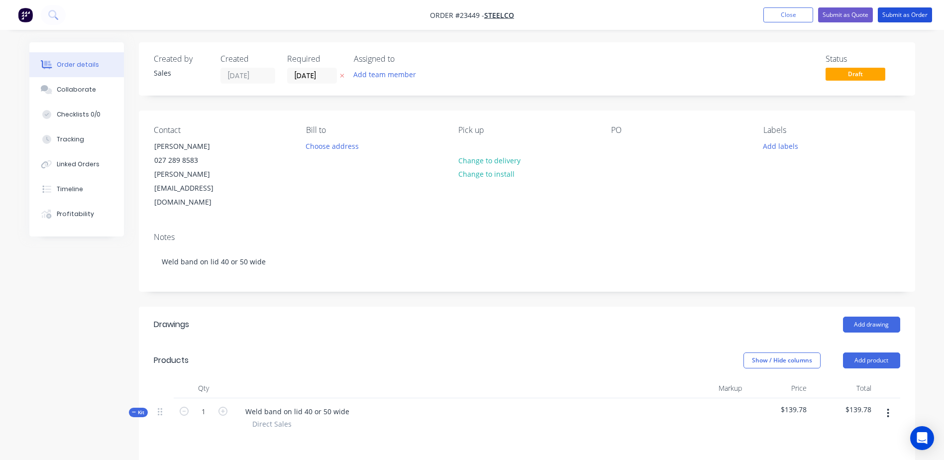
click at [917, 14] on button "Submit as Order" at bounding box center [905, 14] width 54 height 15
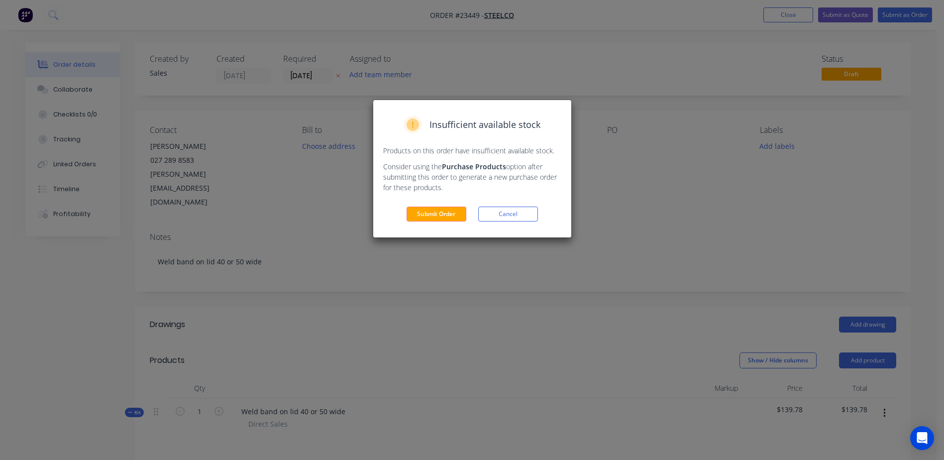
click at [428, 210] on button "Submit Order" at bounding box center [437, 214] width 60 height 15
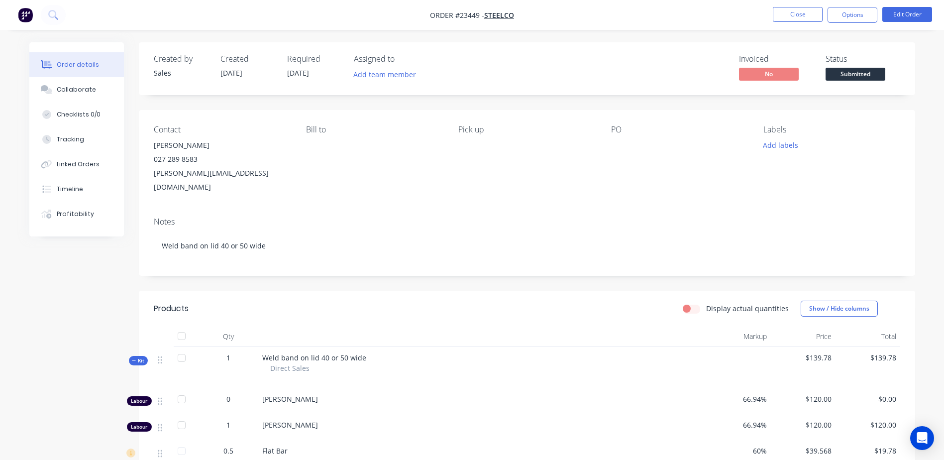
click at [853, 12] on button "Options" at bounding box center [853, 15] width 50 height 16
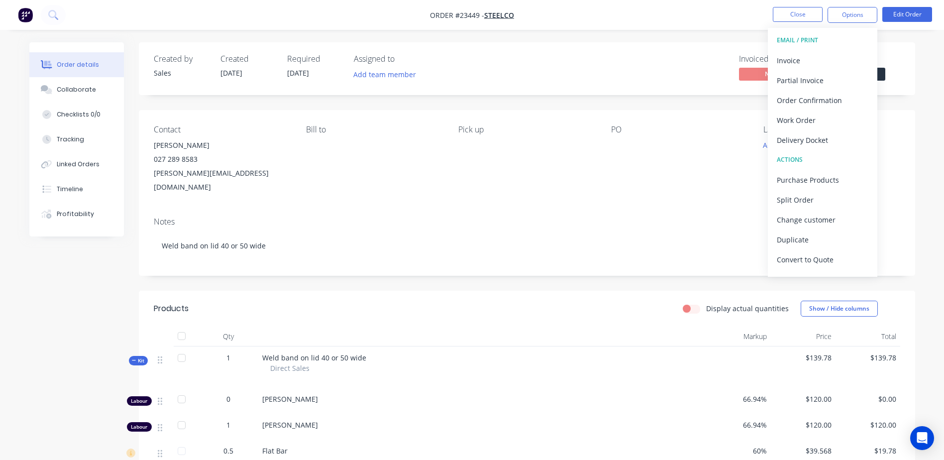
click at [837, 120] on div "Work Order" at bounding box center [823, 120] width 92 height 14
click at [839, 100] on div "Without pricing" at bounding box center [823, 100] width 92 height 14
click at [792, 14] on button "Close" at bounding box center [798, 14] width 50 height 15
